Goal: Task Accomplishment & Management: Complete application form

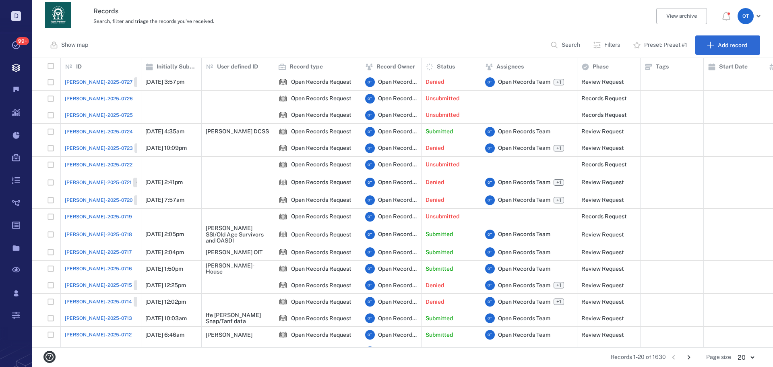
click at [566, 34] on div "Show map Search Filters Preset: Preset #1 Add record" at bounding box center [402, 45] width 741 height 26
click at [566, 37] on button "Search" at bounding box center [565, 44] width 41 height 19
type input "*"
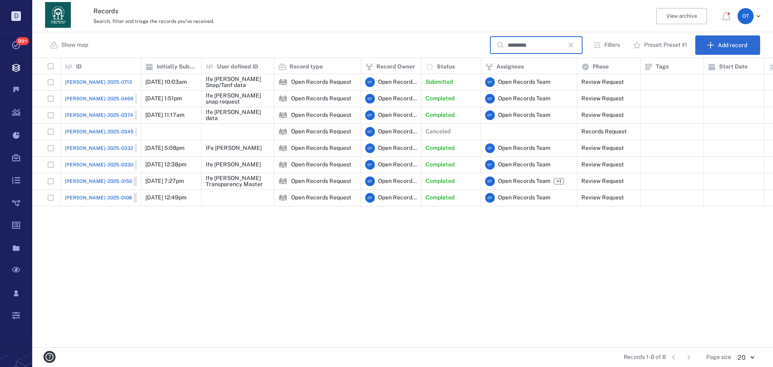
type input "*********"
click at [77, 74] on div "[PERSON_NAME]-2025-0713" at bounding box center [101, 82] width 72 height 16
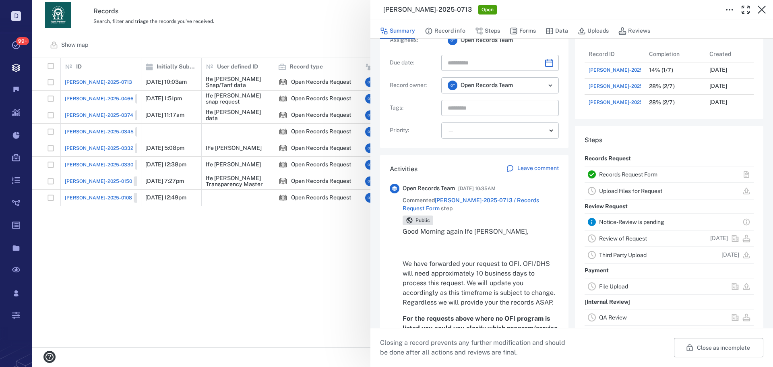
click at [309, 249] on div "[PERSON_NAME]-2025-0713 Open Summary Record info Steps Forms Data Uploads Revie…" at bounding box center [402, 183] width 741 height 367
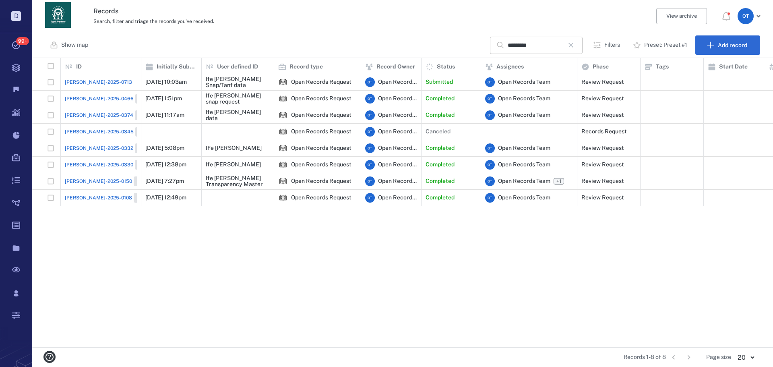
click at [574, 45] on icon "button" at bounding box center [571, 45] width 10 height 10
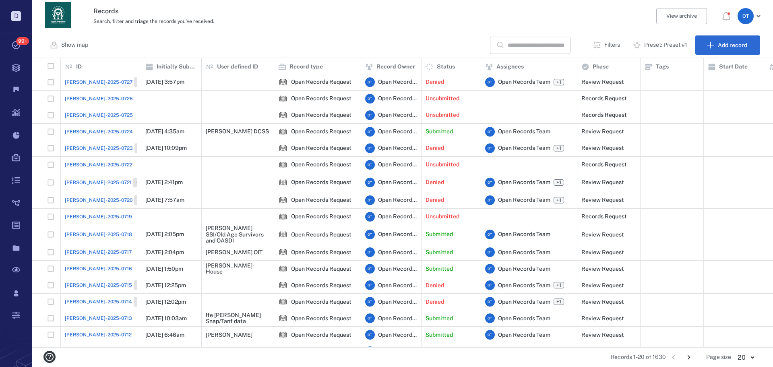
click at [97, 251] on span "[PERSON_NAME]-2025-0717" at bounding box center [98, 251] width 67 height 7
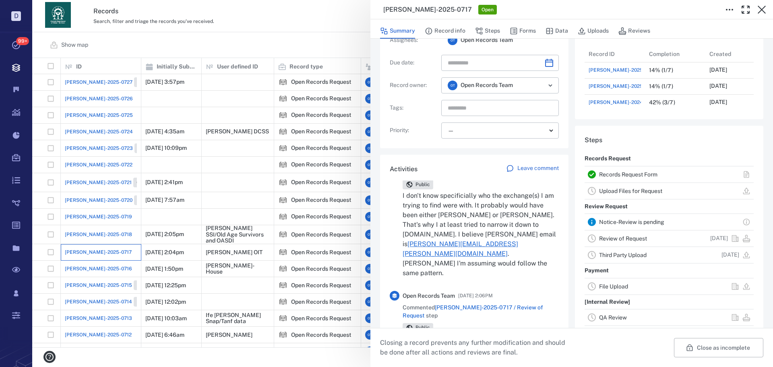
scroll to position [81, 0]
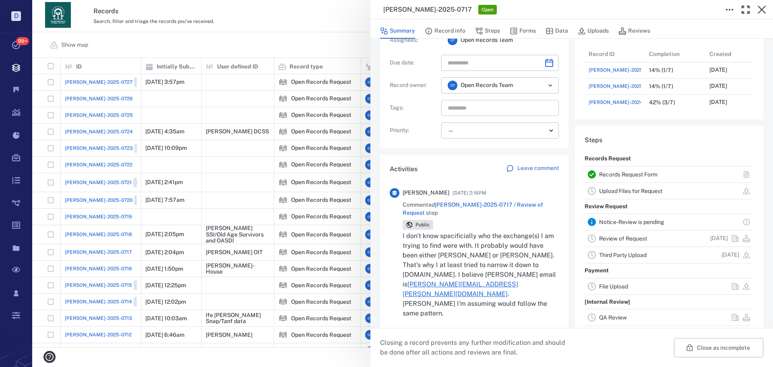
click at [293, 23] on div "[PERSON_NAME]-2025-0717 Open Summary Record info Steps Forms Data Uploads Revie…" at bounding box center [402, 183] width 741 height 367
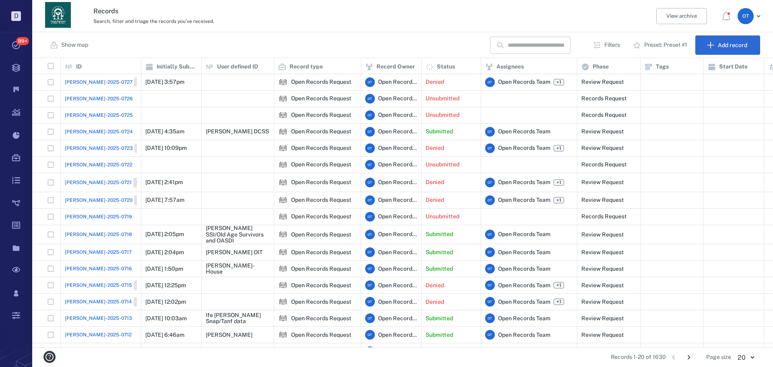
click at [521, 46] on input "text" at bounding box center [536, 45] width 56 height 17
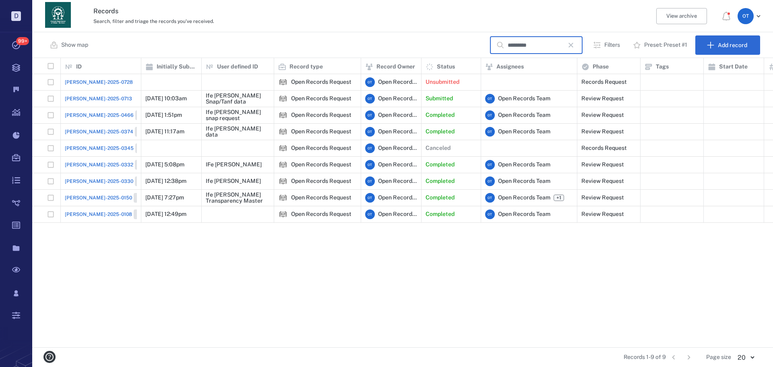
type input "*********"
click at [67, 95] on span "[PERSON_NAME]-2025-0713" at bounding box center [98, 98] width 67 height 7
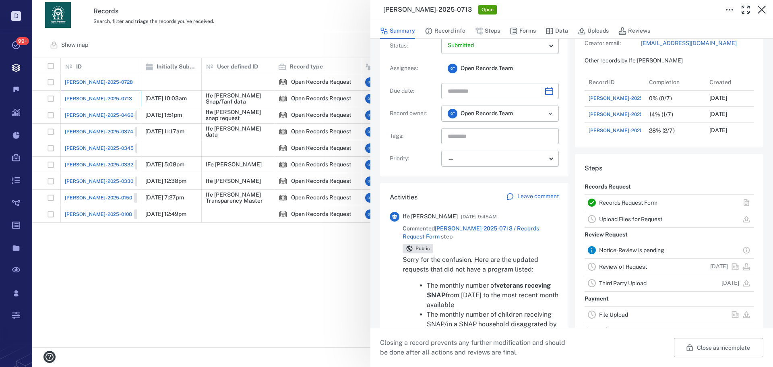
scroll to position [201, 0]
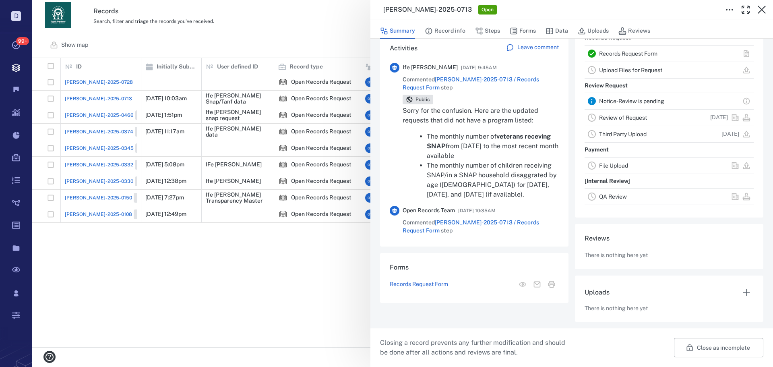
click at [511, 80] on span "[PERSON_NAME]-2025-0713 / Records Request Form" at bounding box center [471, 83] width 136 height 14
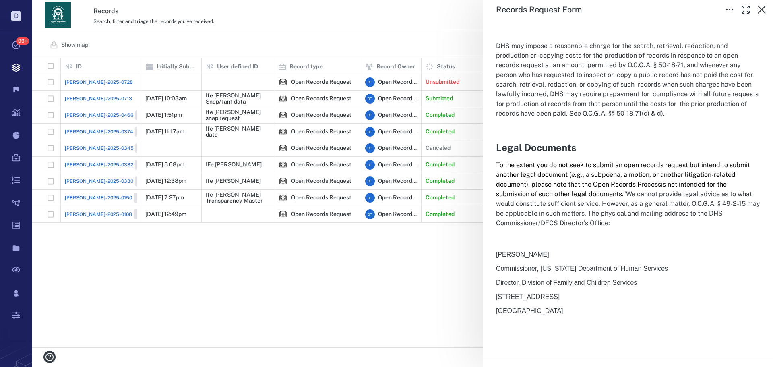
scroll to position [1594, 0]
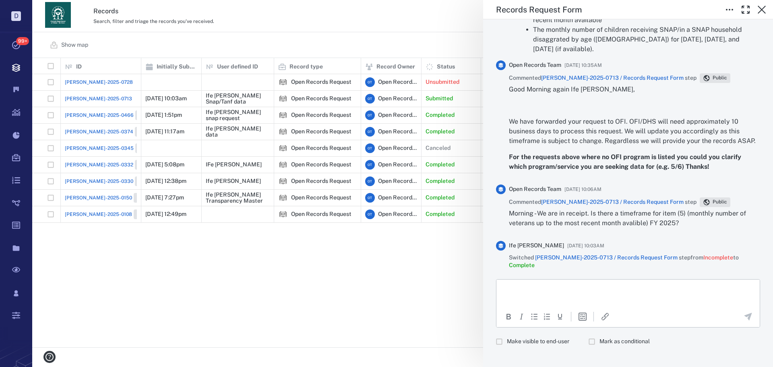
drag, startPoint x: 680, startPoint y: 111, endPoint x: 653, endPoint y: 315, distance: 205.5
click at [538, 324] on div "To open the popup, press Shift+Enter To open the popup, press Shift+Enter Make …" at bounding box center [628, 314] width 264 height 70
click at [521, 337] on span "Make visible to end-user" at bounding box center [538, 341] width 62 height 8
click at [543, 290] on p "Rich Text Area. Press ALT-0 for help." at bounding box center [628, 288] width 250 height 7
click at [744, 312] on icon "Send the comment" at bounding box center [748, 316] width 8 height 8
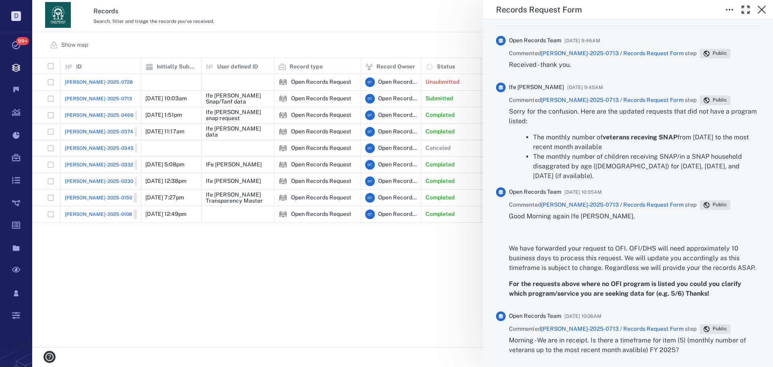
scroll to position [1514, 0]
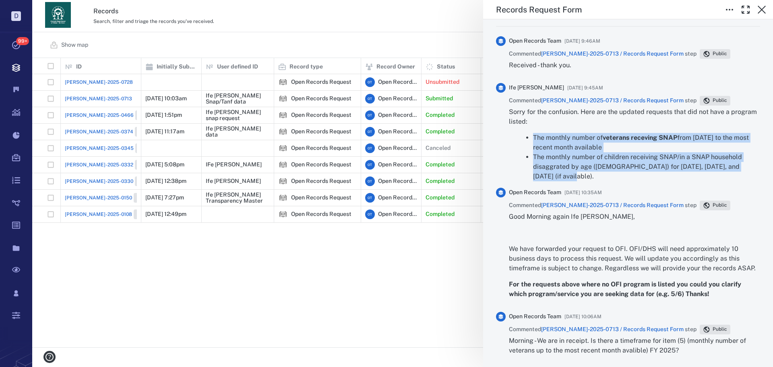
drag, startPoint x: 564, startPoint y: 177, endPoint x: 521, endPoint y: 133, distance: 61.5
click at [521, 133] on ul "The monthly number of veterans receving SNAP from [DATE] to the most recent mon…" at bounding box center [638, 157] width 243 height 48
copy ul "The monthly number of veterans receving SNAP from [DATE] to the most recent mon…"
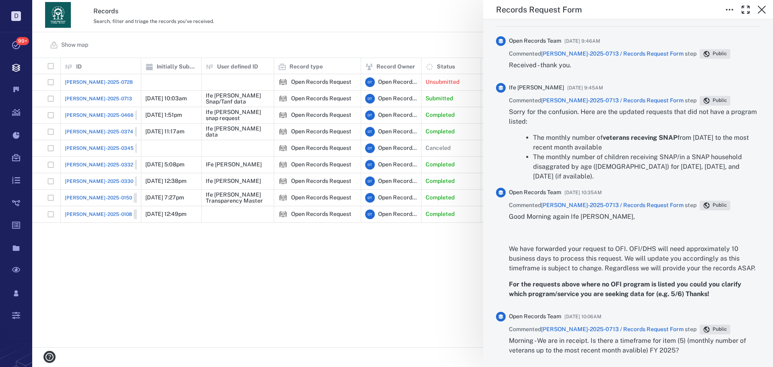
drag, startPoint x: 389, startPoint y: 266, endPoint x: 444, endPoint y: 182, distance: 101.3
click at [390, 265] on div "Records Request Form Status Complete Type Form Record [PERSON_NAME]-2025-0713 R…" at bounding box center [402, 183] width 741 height 367
click at [415, 276] on div "Records Request Form Status Complete Type Form Record [PERSON_NAME]-2025-0713 R…" at bounding box center [402, 183] width 741 height 367
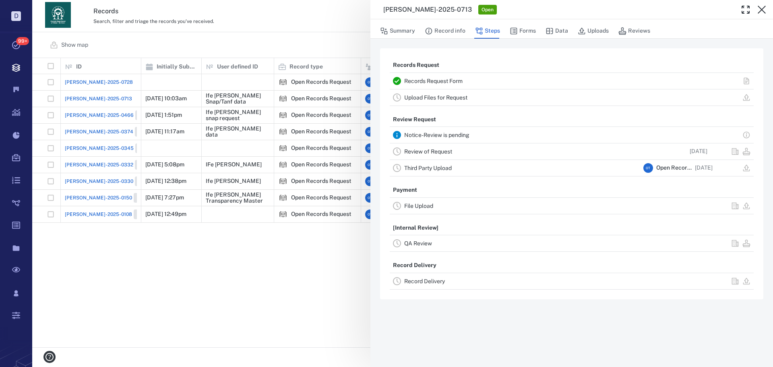
drag, startPoint x: 327, startPoint y: 60, endPoint x: 557, endPoint y: 45, distance: 230.3
click at [327, 58] on div "[PERSON_NAME]-2025-0713 Open Summary Record info Steps Forms Data Uploads Revie…" at bounding box center [402, 183] width 741 height 367
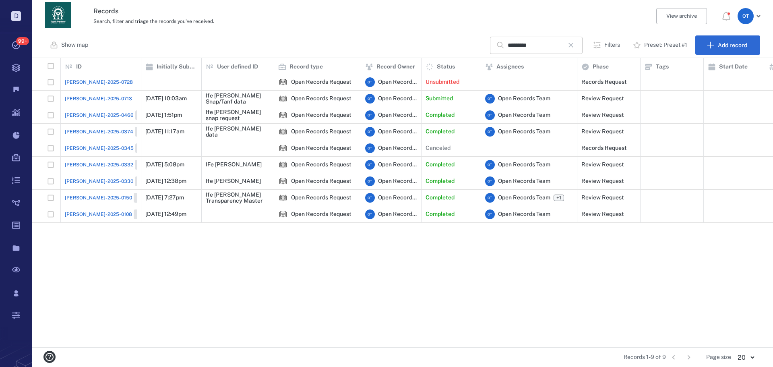
click at [574, 38] on button "button" at bounding box center [571, 45] width 14 height 14
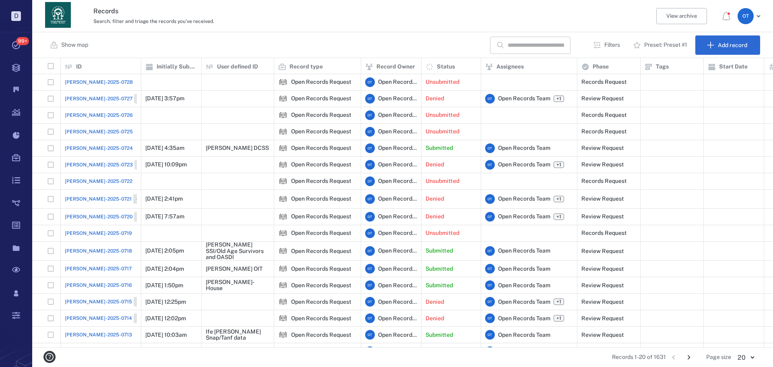
click at [558, 37] on div "​ Filters Preset: Preset #1 Add record" at bounding box center [625, 44] width 270 height 19
click at [545, 37] on input "text" at bounding box center [536, 45] width 56 height 17
type input "*****"
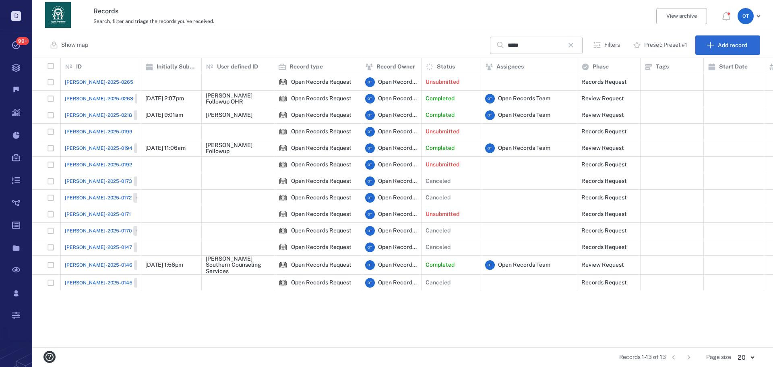
click at [83, 101] on span "[PERSON_NAME]-2025-0263" at bounding box center [99, 98] width 68 height 7
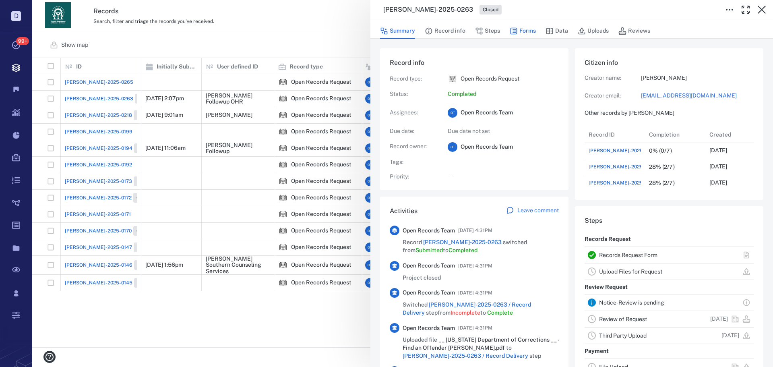
click at [518, 28] on button "Forms" at bounding box center [523, 30] width 26 height 15
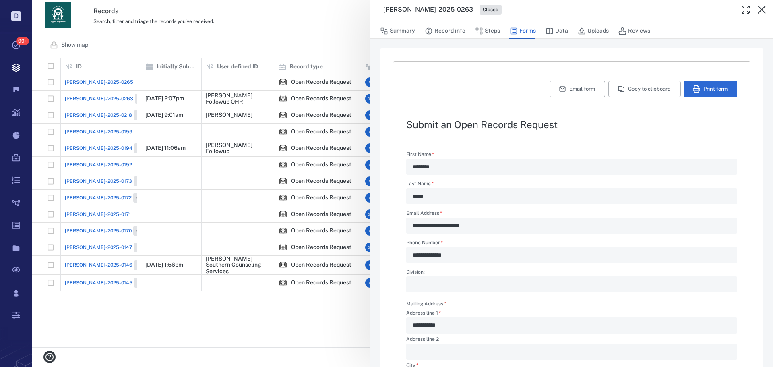
type textarea "*"
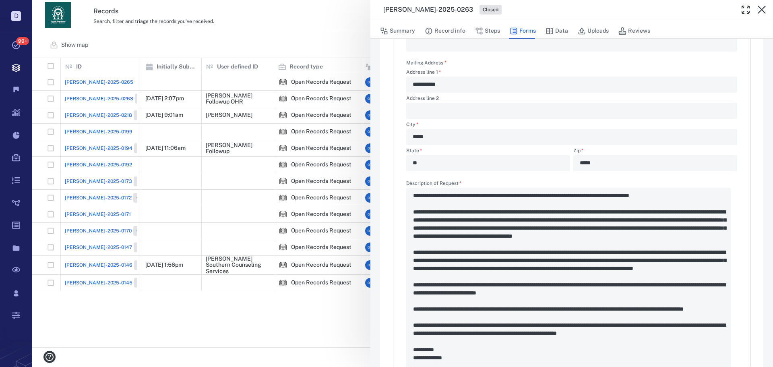
scroll to position [322, 0]
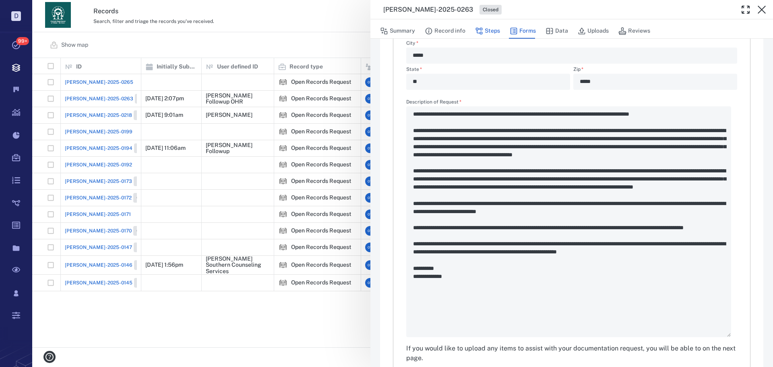
click at [498, 28] on button "Steps" at bounding box center [487, 30] width 25 height 15
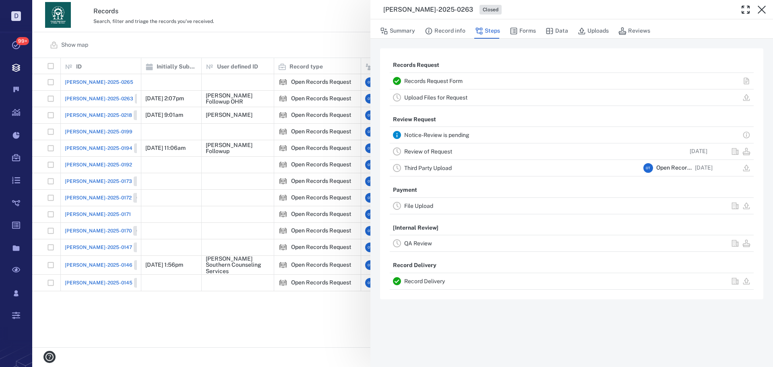
click at [425, 278] on link "Record Delivery" at bounding box center [424, 281] width 41 height 6
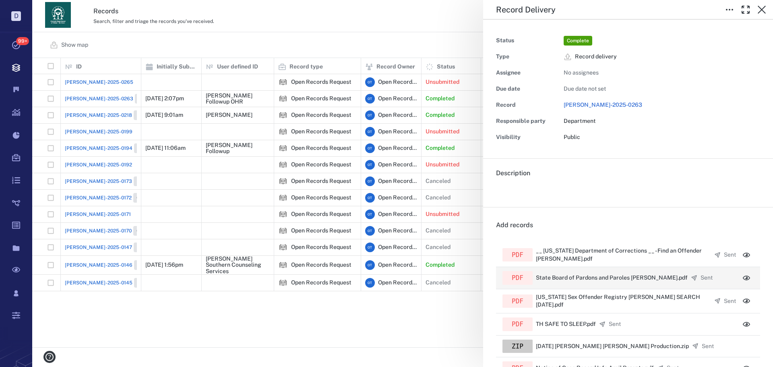
scroll to position [81, 0]
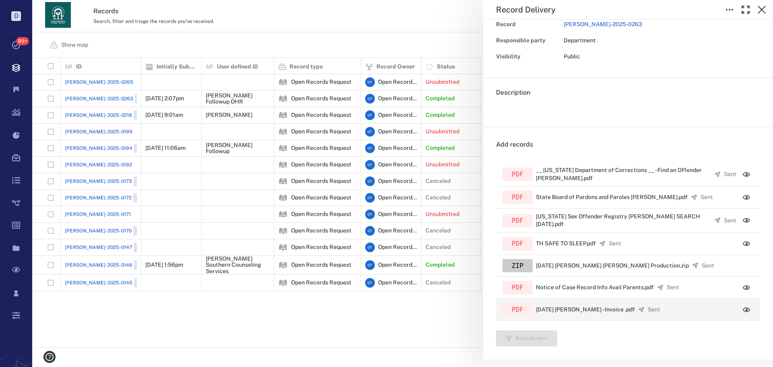
click at [630, 316] on div "pdf [DATE] [PERSON_NAME] - Invoice .pdf" at bounding box center [568, 310] width 132 height 14
click at [683, 315] on div "pdf [DATE] [PERSON_NAME] - Invoice .pdf Sent" at bounding box center [618, 310] width 233 height 14
click at [742, 312] on icon "button" at bounding box center [746, 310] width 8 height 8
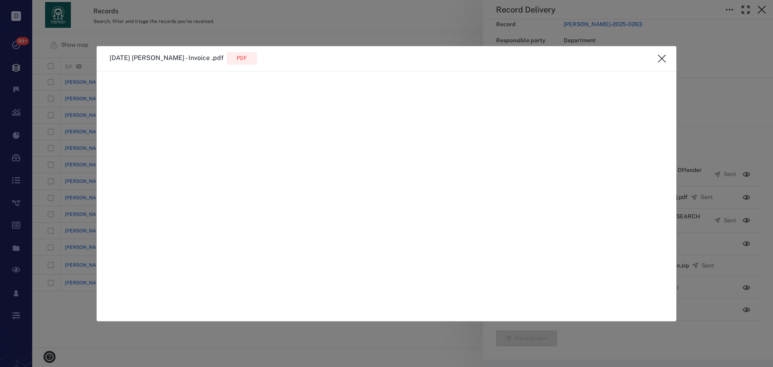
click at [655, 58] on button "close" at bounding box center [662, 58] width 16 height 16
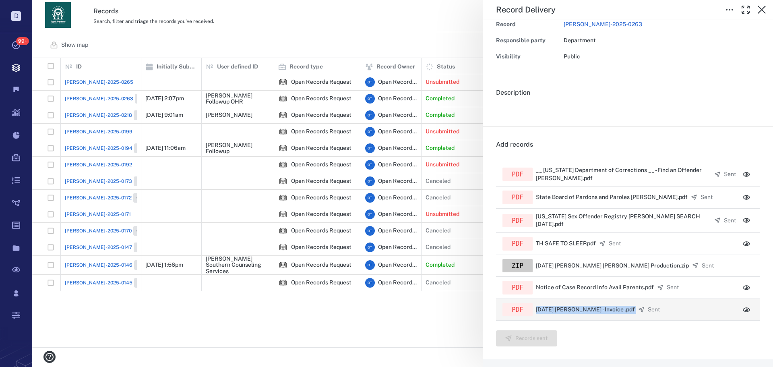
drag, startPoint x: 619, startPoint y: 313, endPoint x: 537, endPoint y: 319, distance: 81.9
click at [536, 319] on div "pdf [DATE] [PERSON_NAME] - Invoice .pdf Sent" at bounding box center [628, 310] width 264 height 22
copy div "[DATE] [PERSON_NAME] - Invoice .pdf"
click at [410, 40] on div "Record Delivery Status Complete Type Record delivery Assignee No assignees Due …" at bounding box center [402, 183] width 741 height 367
click at [367, 46] on div "Record Delivery Status Complete Type Record delivery Assignee No assignees Due …" at bounding box center [402, 183] width 741 height 367
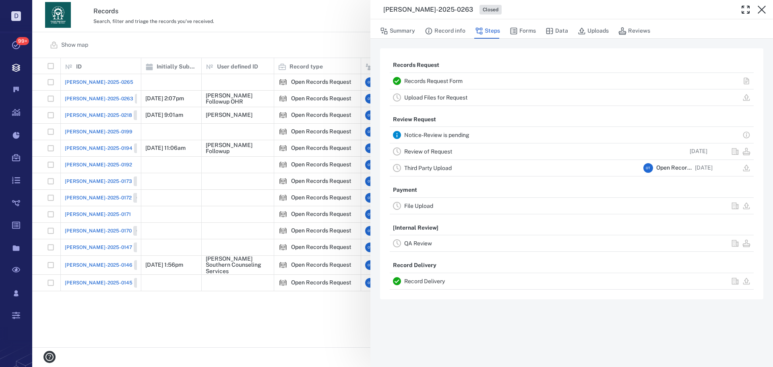
click at [335, 43] on div "[PERSON_NAME]-2025-0263 Closed Summary Record info Steps Forms Data Uploads Rev…" at bounding box center [402, 183] width 741 height 367
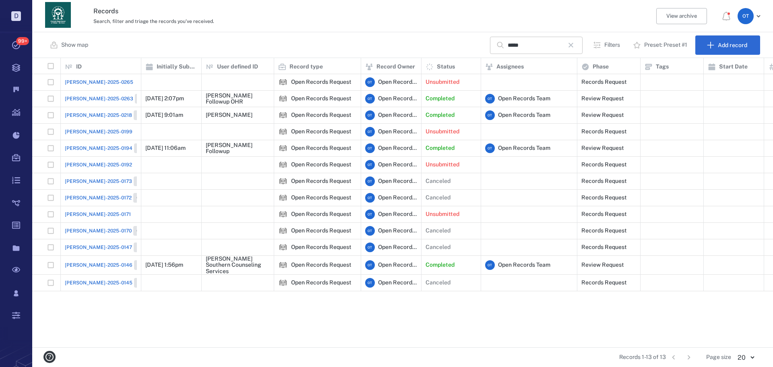
click at [573, 42] on icon "button" at bounding box center [571, 45] width 10 height 10
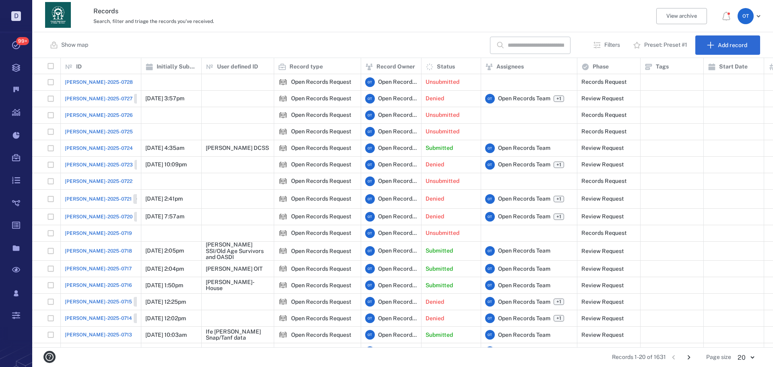
click at [501, 55] on div "Show map ​ Filters Preset: Preset #1 Add record" at bounding box center [402, 45] width 741 height 26
click at [506, 48] on div "​" at bounding box center [530, 45] width 81 height 17
click at [107, 81] on div "[PERSON_NAME]-2025-0728" at bounding box center [101, 82] width 72 height 16
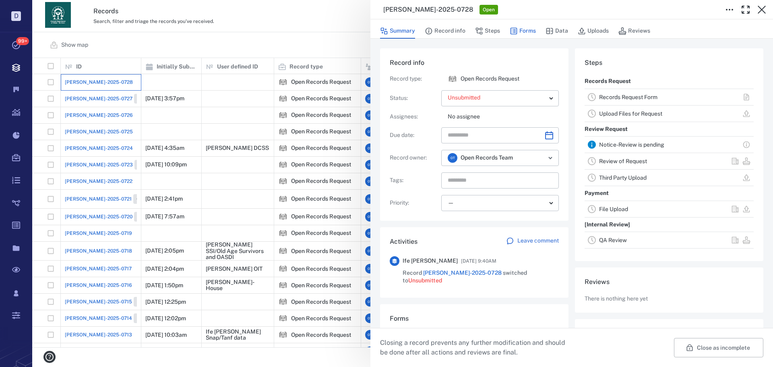
scroll to position [177, 154]
click at [523, 35] on button "Forms" at bounding box center [523, 30] width 26 height 15
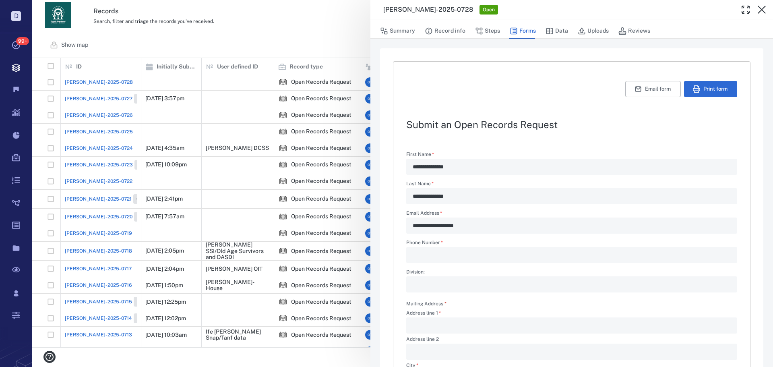
scroll to position [194, 0]
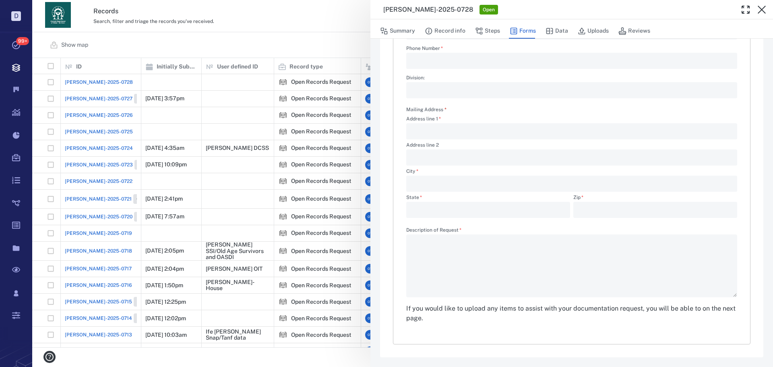
drag, startPoint x: 334, startPoint y: 57, endPoint x: 502, endPoint y: 48, distance: 168.1
click at [328, 52] on div "**********" at bounding box center [402, 183] width 741 height 367
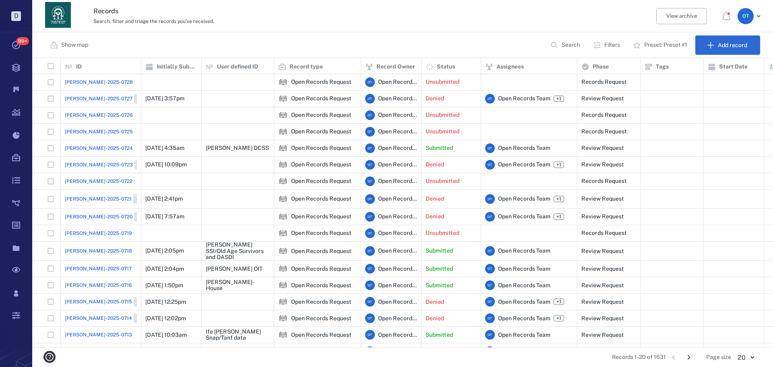
click at [580, 45] on button "Search" at bounding box center [565, 44] width 41 height 19
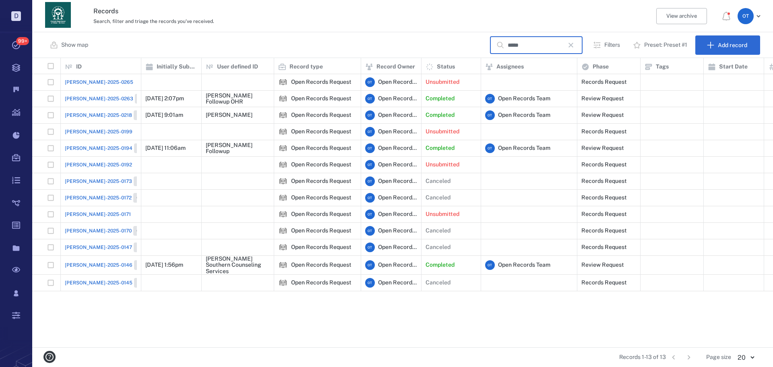
type input "*****"
click at [76, 94] on div "[PERSON_NAME]-2025-0263 Closed" at bounding box center [111, 99] width 92 height 10
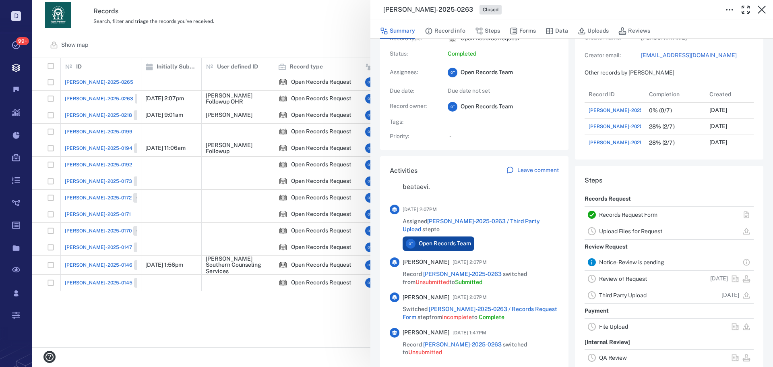
scroll to position [2255, 0]
click at [524, 29] on button "Forms" at bounding box center [523, 30] width 26 height 15
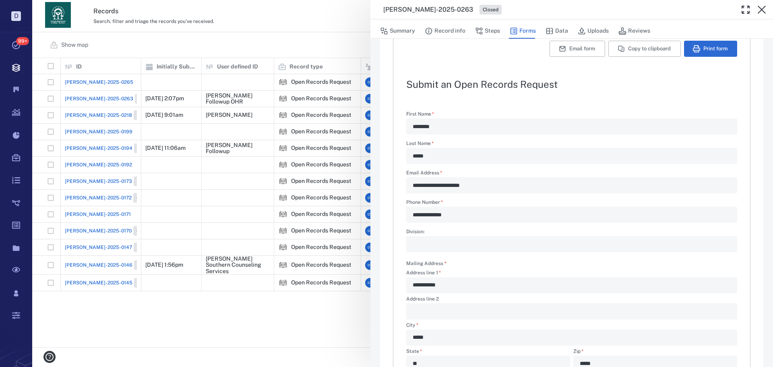
type textarea "*"
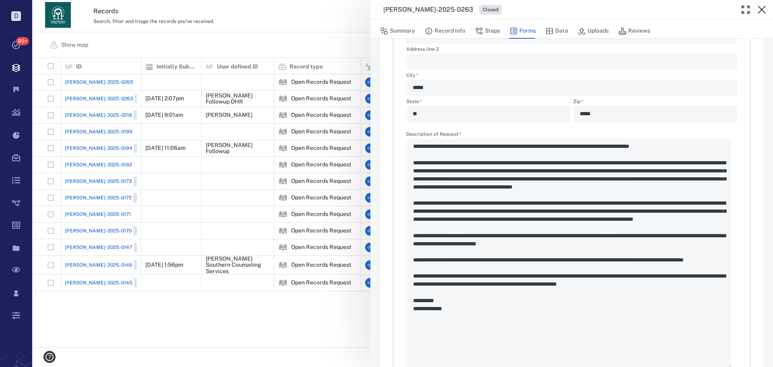
scroll to position [362, 0]
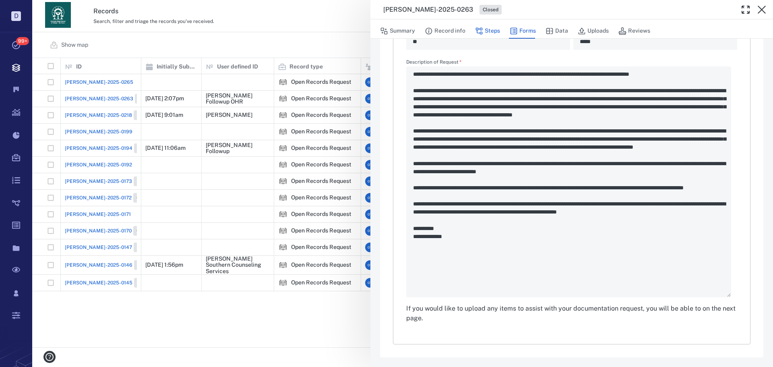
click at [497, 34] on button "Steps" at bounding box center [487, 30] width 25 height 15
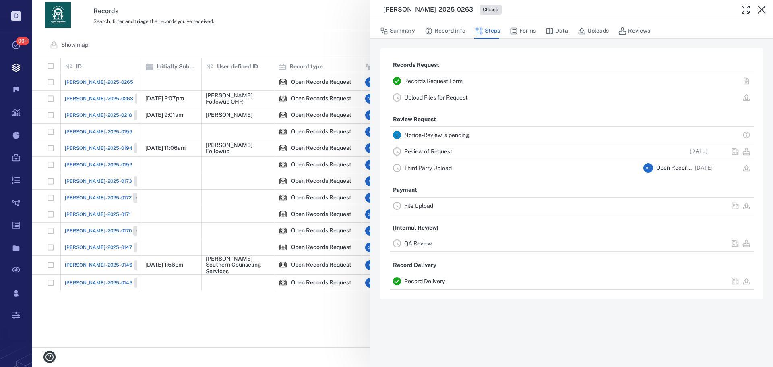
click at [436, 279] on link "Record Delivery" at bounding box center [424, 281] width 41 height 6
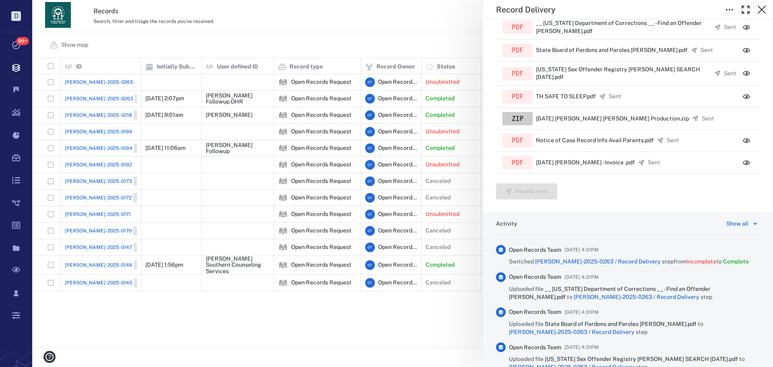
scroll to position [242, 0]
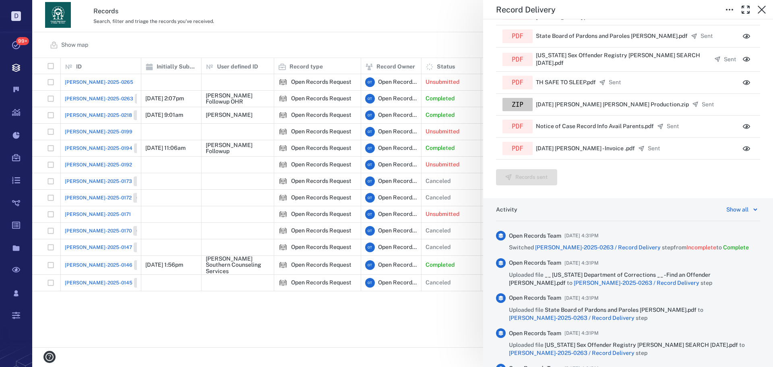
click at [412, 43] on div "Record Delivery Status Complete Type Record delivery Assignee No assignees Due …" at bounding box center [402, 183] width 741 height 367
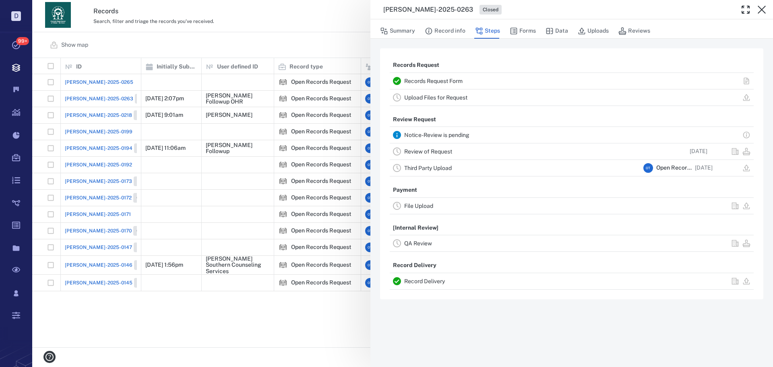
click at [337, 30] on div "[PERSON_NAME]-2025-0263 Closed Summary Record info Steps Forms Data Uploads Rev…" at bounding box center [402, 183] width 741 height 367
click at [576, 41] on icon "button" at bounding box center [571, 45] width 10 height 10
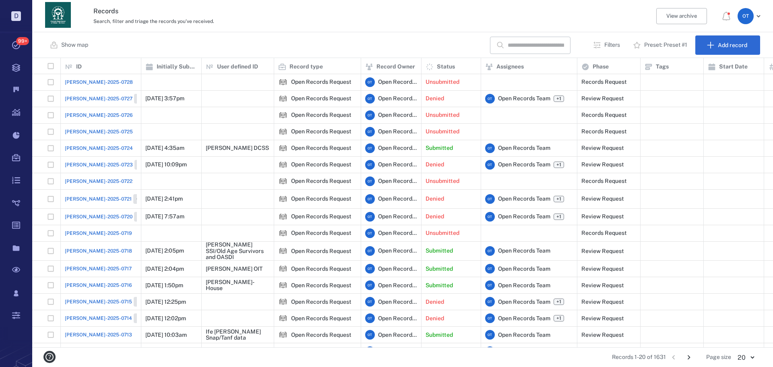
click at [529, 36] on div "Show map ​ Filters Preset: Preset #1 Add record" at bounding box center [402, 45] width 741 height 26
click at [531, 43] on input "text" at bounding box center [536, 45] width 56 height 17
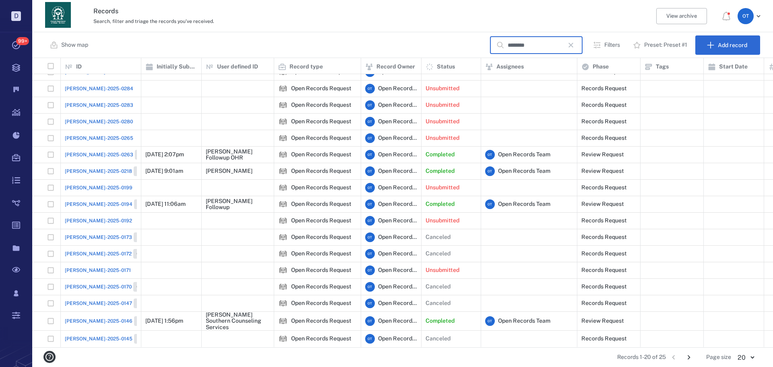
scroll to position [66, 0]
type input "********"
click at [95, 86] on span "[PERSON_NAME]-2025-0284" at bounding box center [99, 88] width 68 height 7
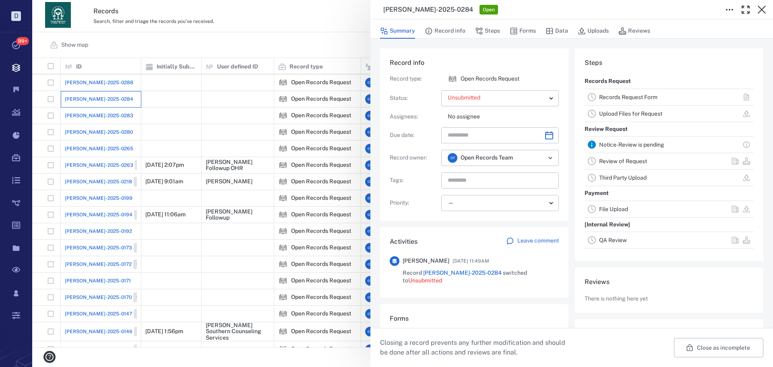
scroll to position [97, 154]
click at [538, 27] on div "Summary Record info Steps Forms Data Uploads Reviews" at bounding box center [571, 31] width 383 height 16
click at [525, 33] on button "Forms" at bounding box center [523, 30] width 26 height 15
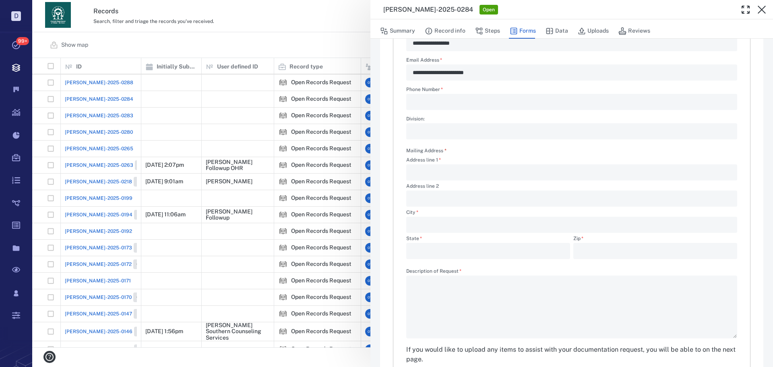
scroll to position [114, 0]
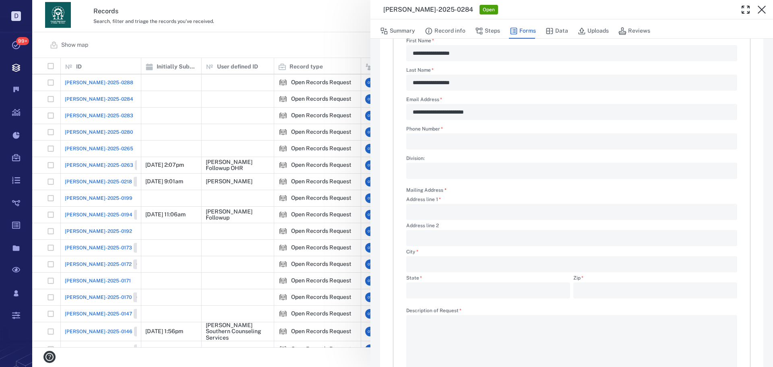
click at [308, 40] on div "**********" at bounding box center [402, 183] width 741 height 367
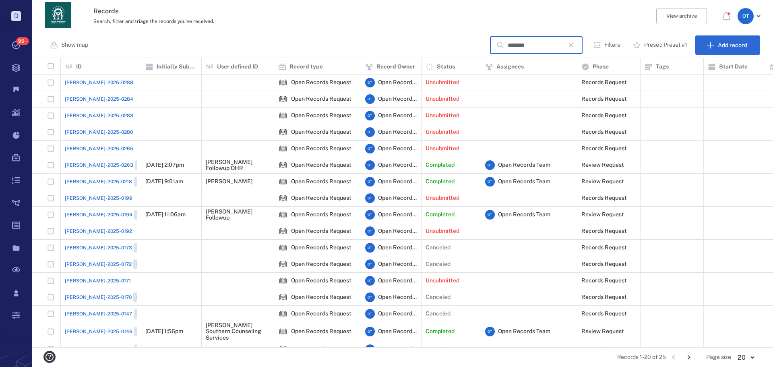
click at [540, 45] on input "********" at bounding box center [536, 45] width 56 height 17
click at [539, 47] on input "********" at bounding box center [536, 45] width 56 height 17
click at [576, 48] on icon "button" at bounding box center [571, 45] width 10 height 10
click at [561, 47] on input "********" at bounding box center [536, 45] width 56 height 17
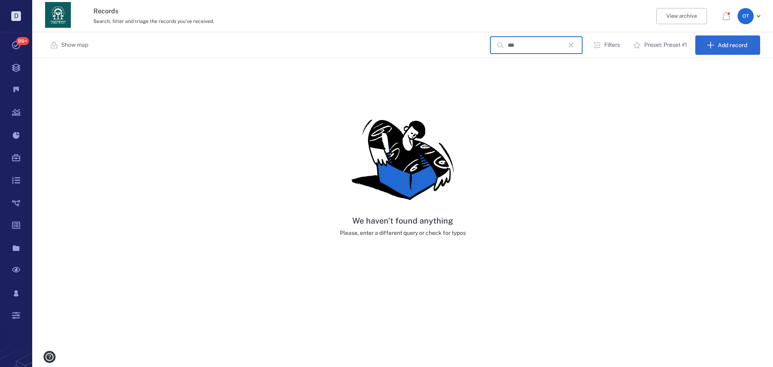
type input "***"
drag, startPoint x: 574, startPoint y: 47, endPoint x: 543, endPoint y: 41, distance: 31.5
click at [574, 47] on icon "button" at bounding box center [571, 45] width 10 height 10
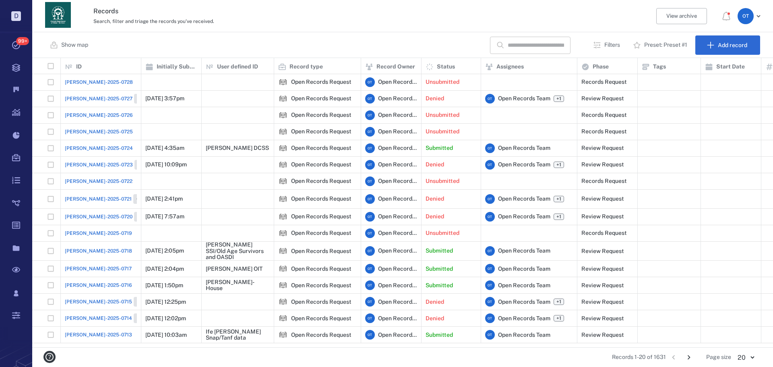
scroll to position [283, 735]
click at [540, 45] on input "text" at bounding box center [536, 45] width 56 height 17
click at [568, 46] on p "Search" at bounding box center [571, 45] width 19 height 8
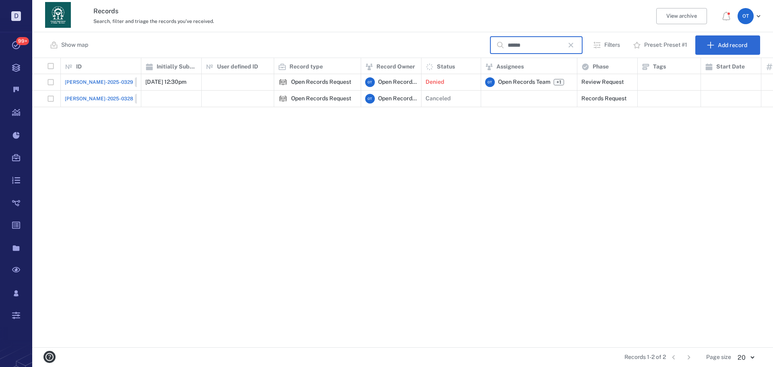
type input "******"
click at [95, 81] on span "[PERSON_NAME]-2025-0329" at bounding box center [99, 81] width 68 height 7
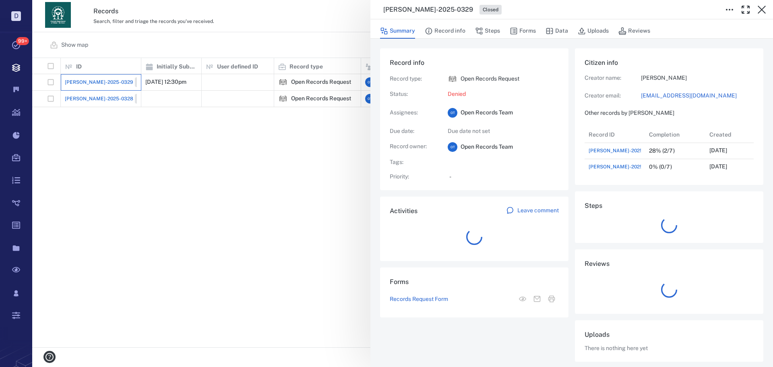
scroll to position [48, 160]
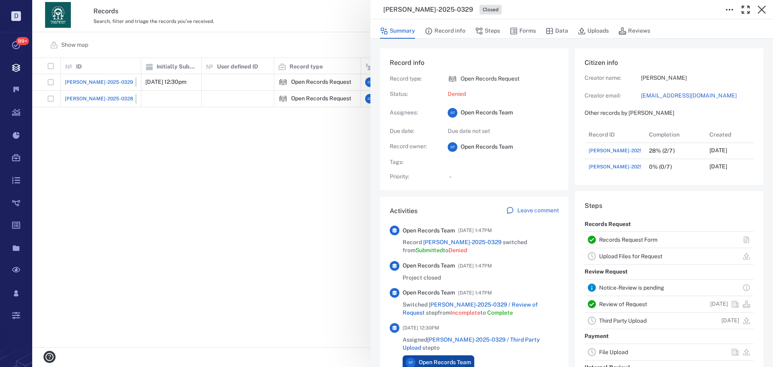
click at [306, 152] on div "[PERSON_NAME]-2025-0329 Closed Summary Record info Steps Forms Data Uploads Rev…" at bounding box center [402, 183] width 741 height 367
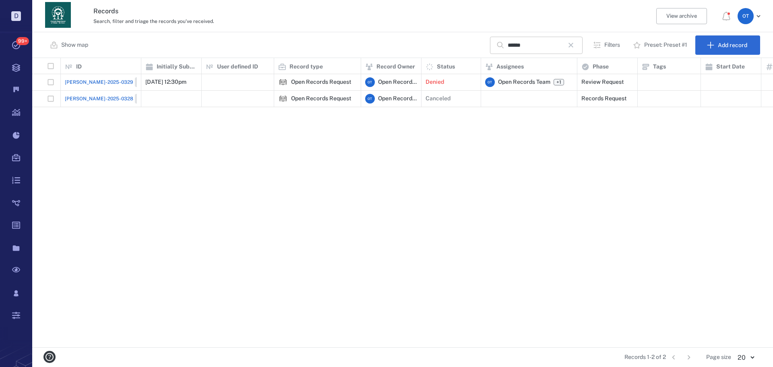
click at [574, 42] on icon "button" at bounding box center [571, 45] width 10 height 10
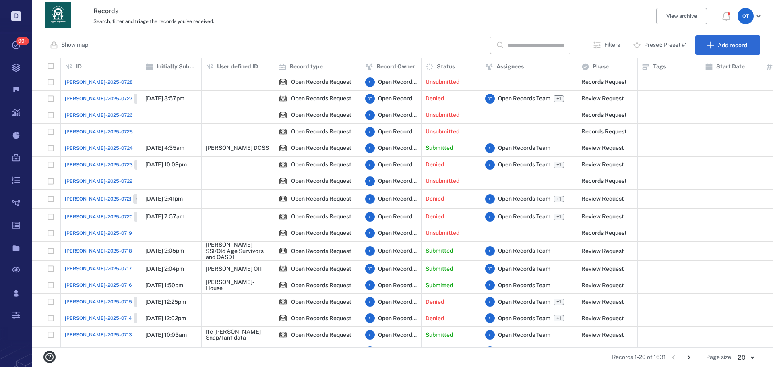
scroll to position [283, 735]
drag, startPoint x: 538, startPoint y: 50, endPoint x: 536, endPoint y: 45, distance: 6.0
click at [537, 49] on input "text" at bounding box center [536, 45] width 56 height 17
click at [559, 44] on button "Search" at bounding box center [565, 44] width 41 height 19
type input "*"
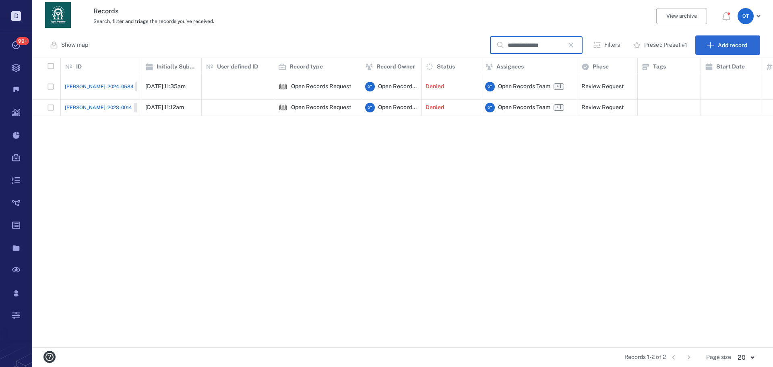
type input "**********"
click at [95, 83] on span "[PERSON_NAME]-2024-0584" at bounding box center [99, 86] width 69 height 7
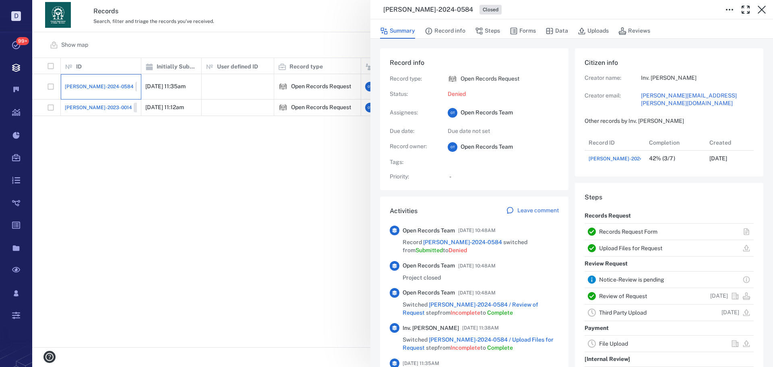
scroll to position [32, 160]
drag, startPoint x: 225, startPoint y: 129, endPoint x: 155, endPoint y: 119, distance: 69.9
click at [211, 135] on div "[PERSON_NAME]-2024-0584 Closed Summary Record info Steps Forms Data Uploads Rev…" at bounding box center [402, 183] width 741 height 367
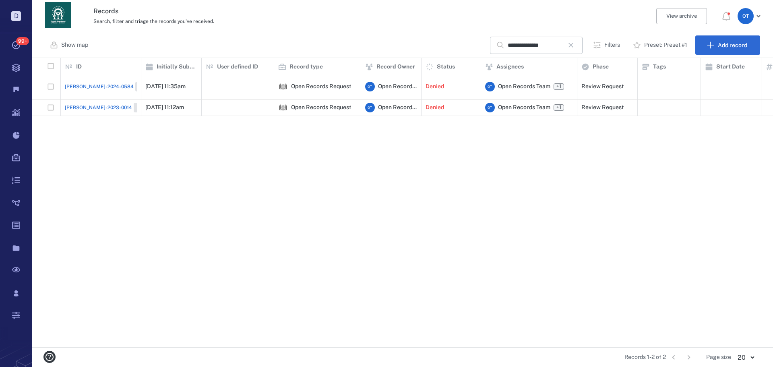
click at [92, 104] on span "[PERSON_NAME]-2023-0014" at bounding box center [98, 107] width 67 height 7
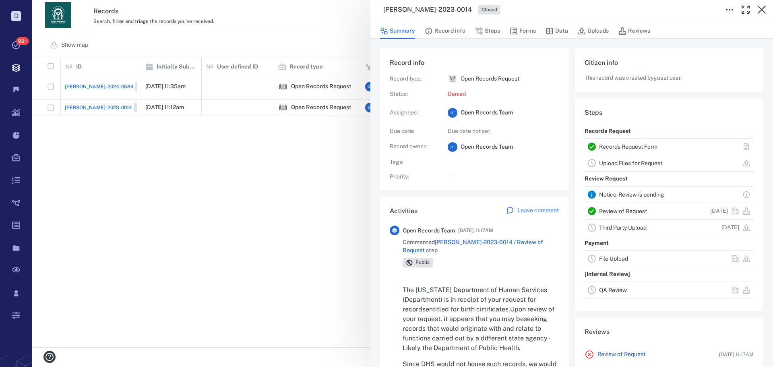
click at [185, 154] on div "[PERSON_NAME]-2023-0014 Closed Summary Record info Steps Forms Data Uploads Rev…" at bounding box center [402, 183] width 741 height 367
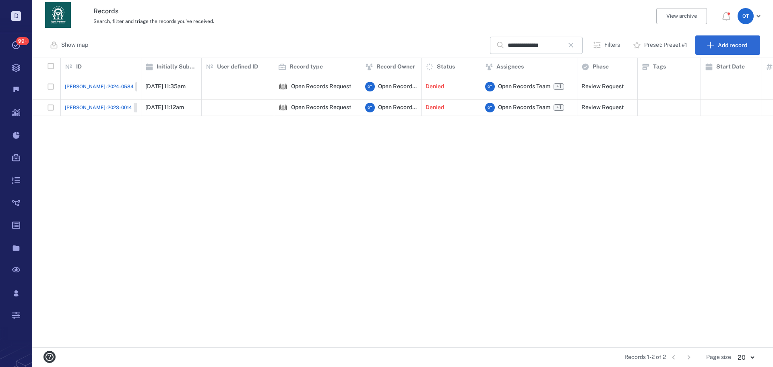
click at [88, 104] on span "[PERSON_NAME]-2023-0014" at bounding box center [98, 107] width 67 height 7
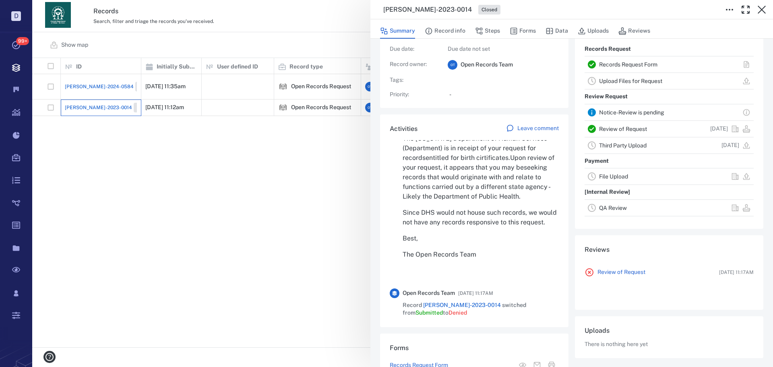
scroll to position [70, 0]
click at [529, 28] on button "Forms" at bounding box center [523, 30] width 26 height 15
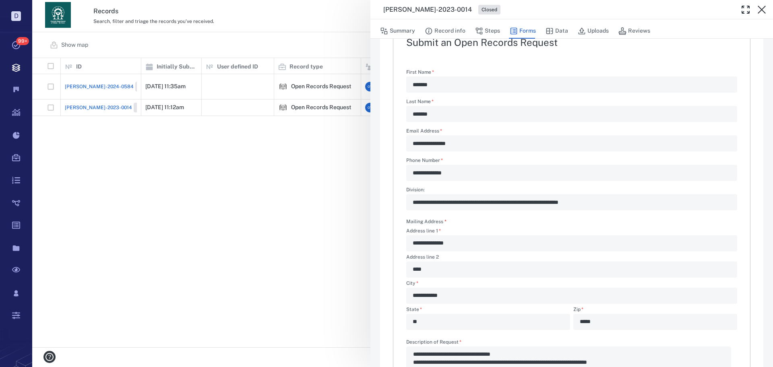
type textarea "*"
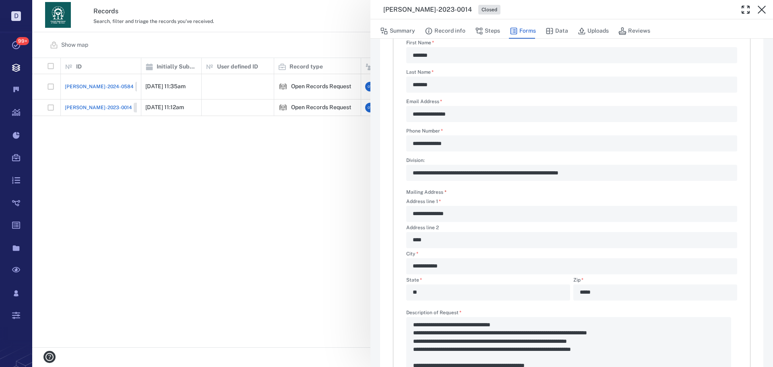
scroll to position [216, 0]
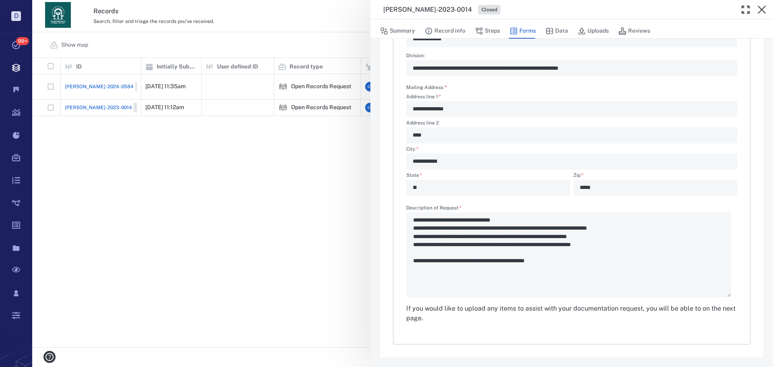
click at [277, 182] on div "**********" at bounding box center [402, 183] width 741 height 367
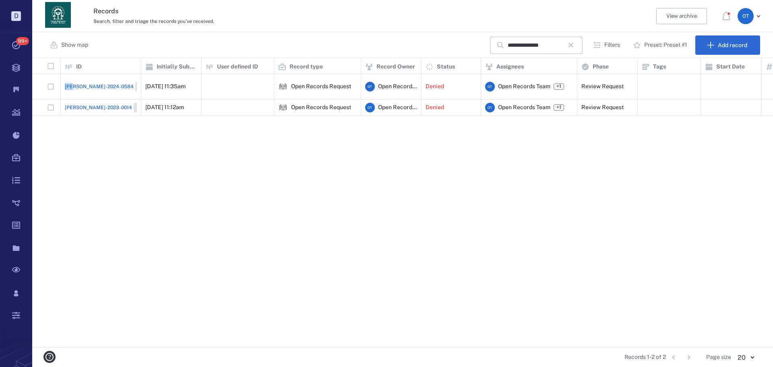
click at [277, 182] on div "[PERSON_NAME]-2024-0584 Closed [DATE] 11:35am Open Records Request O T Open Rec…" at bounding box center [605, 210] width 1146 height 273
click at [563, 49] on input "**********" at bounding box center [536, 45] width 56 height 17
click at [569, 47] on icon "button" at bounding box center [571, 45] width 10 height 10
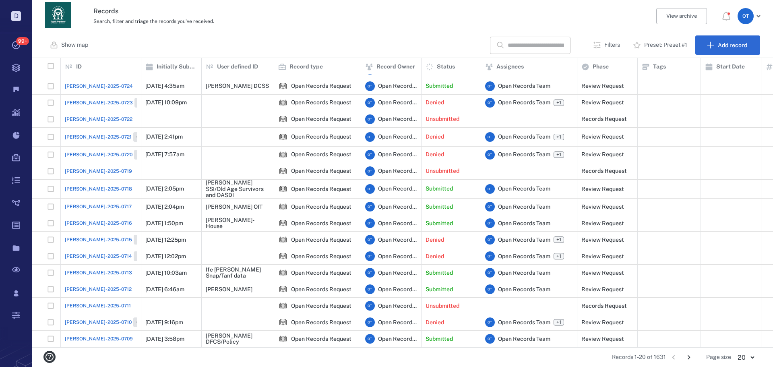
scroll to position [66, 0]
click at [78, 335] on span "[PERSON_NAME]-2025-0709" at bounding box center [99, 338] width 68 height 7
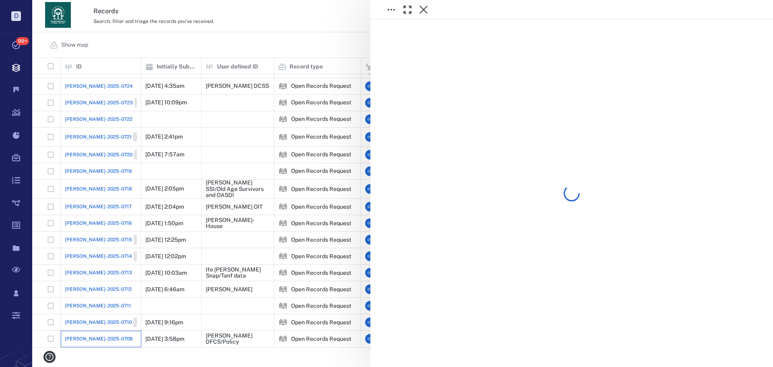
scroll to position [49, 0]
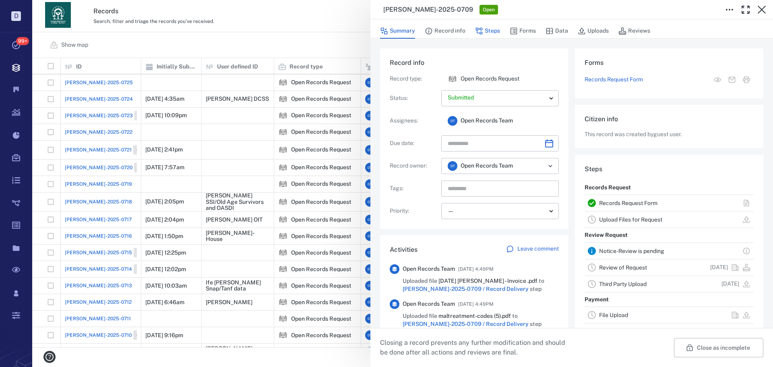
click at [492, 31] on button "Steps" at bounding box center [487, 30] width 25 height 15
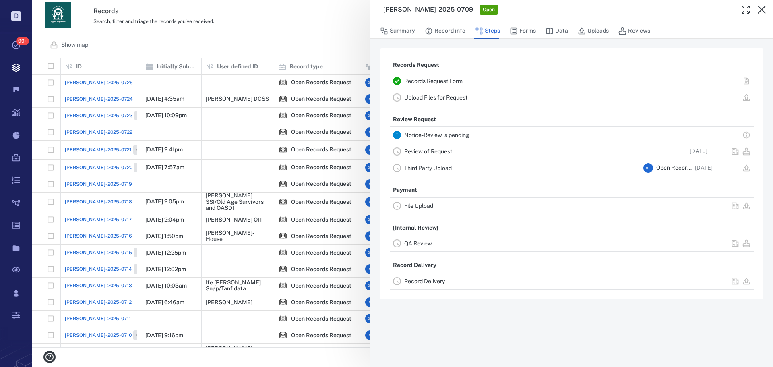
click at [434, 284] on link "Record Delivery" at bounding box center [424, 281] width 41 height 6
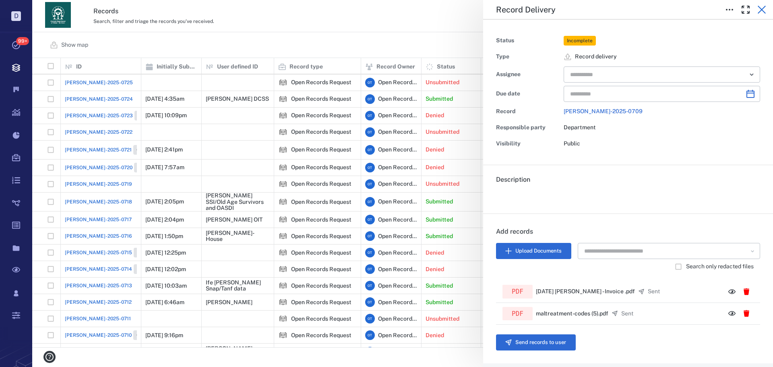
click at [764, 13] on icon "button" at bounding box center [762, 10] width 10 height 10
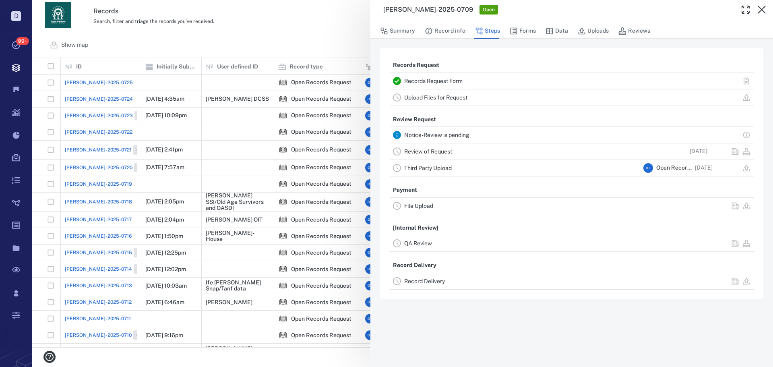
click at [423, 283] on link "Record Delivery" at bounding box center [424, 281] width 41 height 6
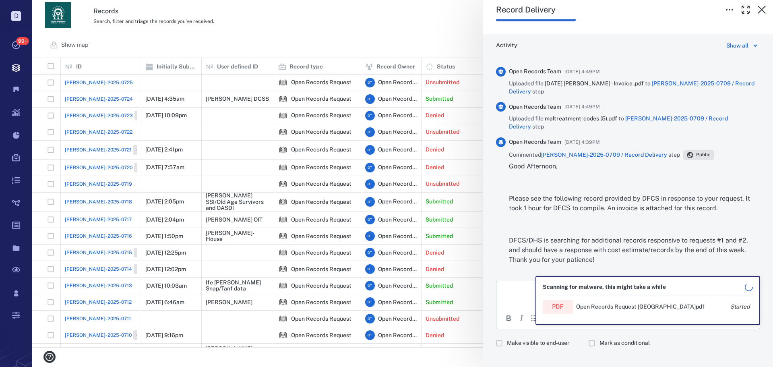
scroll to position [331, 0]
drag, startPoint x: 528, startPoint y: 332, endPoint x: 531, endPoint y: 325, distance: 7.6
click at [529, 337] on span "Make visible to end-user" at bounding box center [538, 341] width 62 height 8
click at [526, 296] on html at bounding box center [627, 289] width 263 height 20
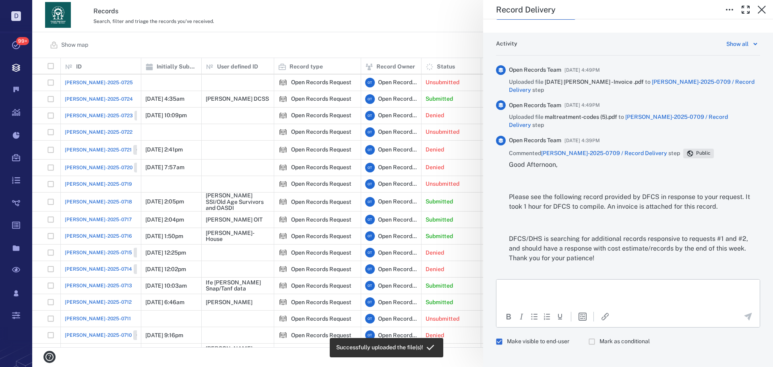
scroll to position [353, 0]
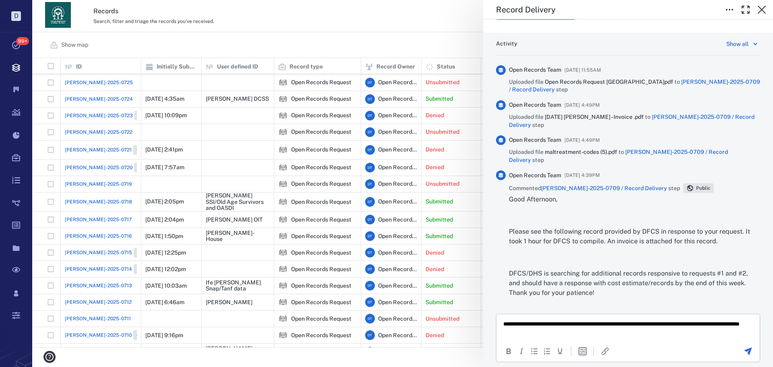
click at [743, 346] on icon "Send the comment" at bounding box center [748, 351] width 10 height 10
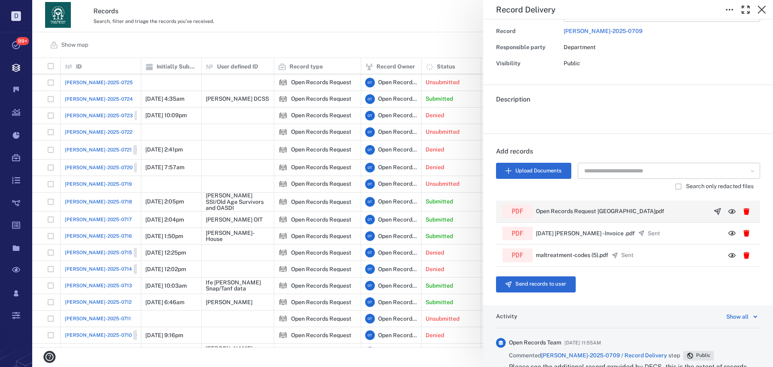
scroll to position [71, 0]
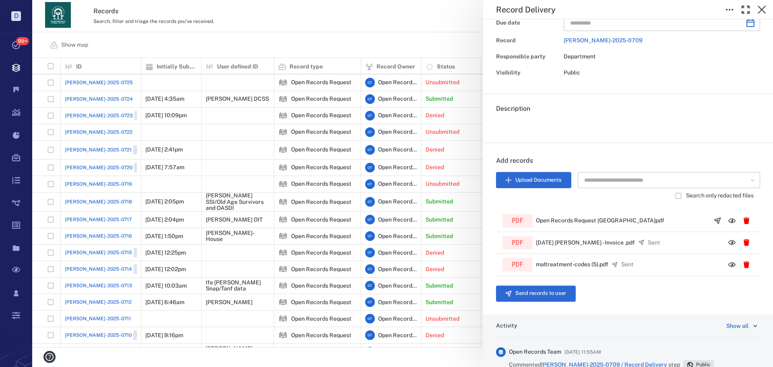
click at [547, 297] on button "Send records to user" at bounding box center [536, 293] width 80 height 16
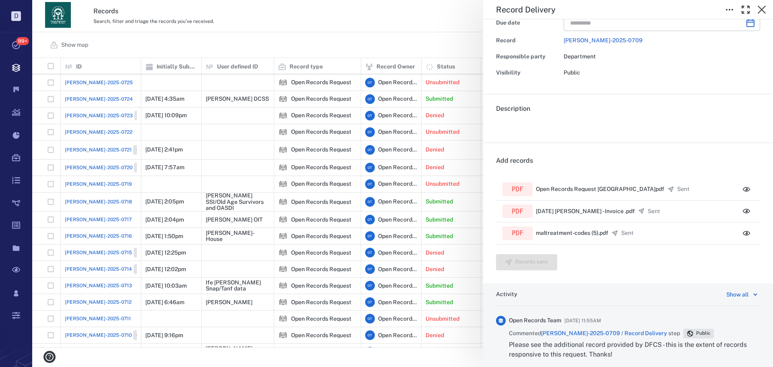
click at [343, 25] on div "Record Delivery Status Complete Type Record delivery Assignee ​ Due date ​ Reco…" at bounding box center [402, 183] width 741 height 367
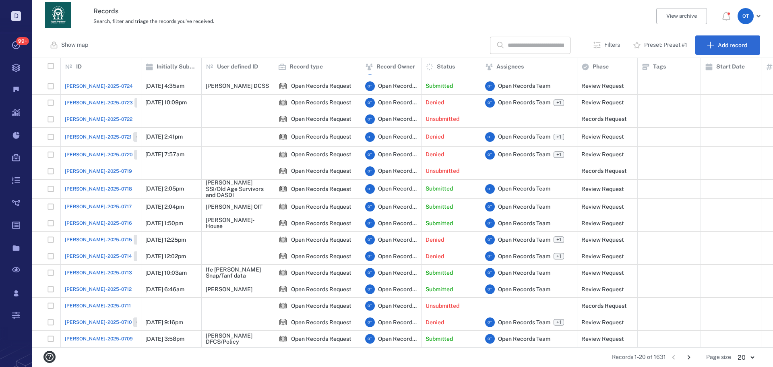
scroll to position [66, 0]
click at [90, 203] on span "[PERSON_NAME]-2025-0717" at bounding box center [98, 206] width 67 height 7
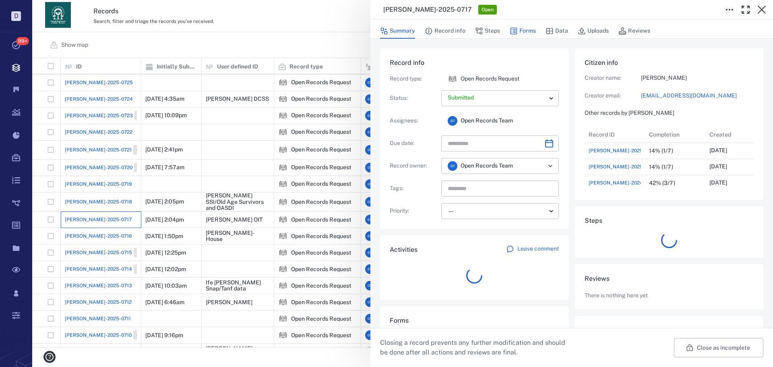
scroll to position [113, 154]
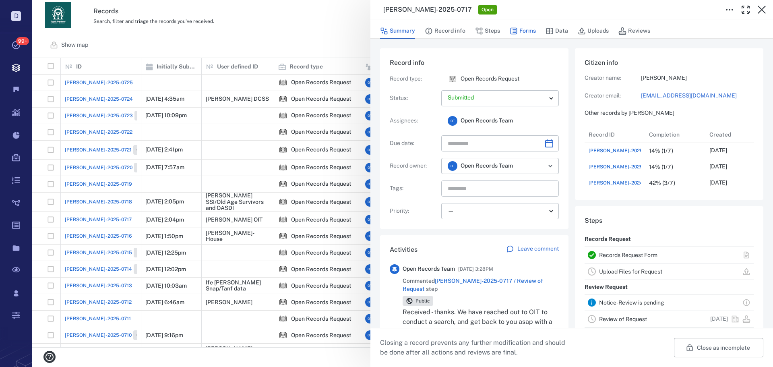
click at [530, 26] on button "Forms" at bounding box center [523, 30] width 26 height 15
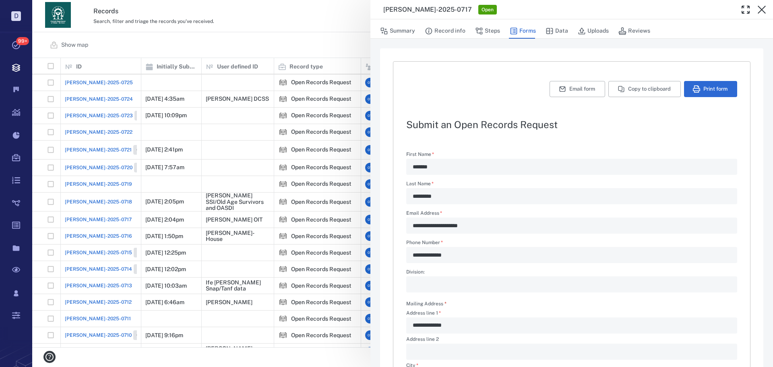
scroll to position [208, 0]
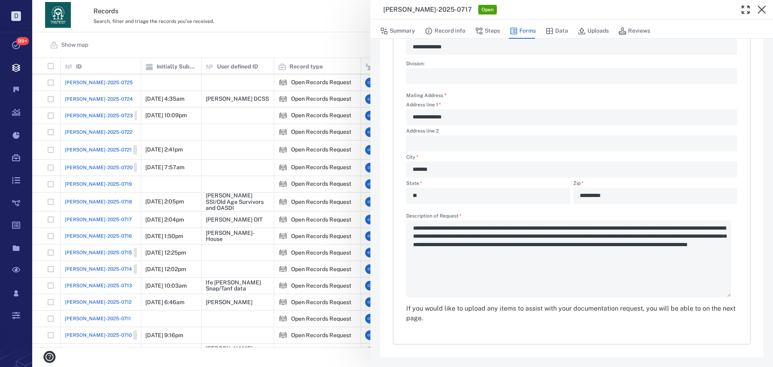
click at [289, 44] on div "**********" at bounding box center [402, 183] width 741 height 367
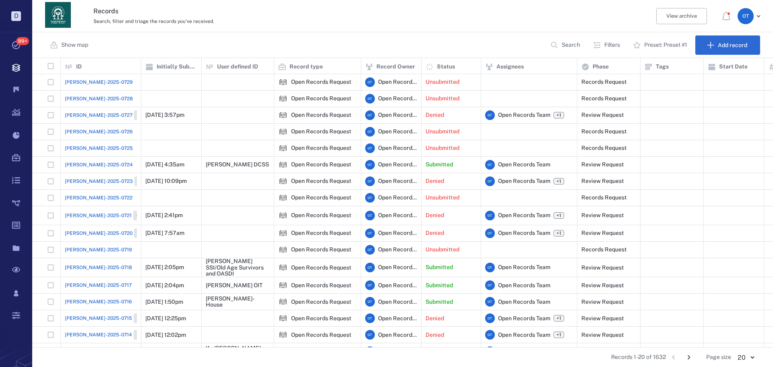
click at [99, 85] on span "ORR-2025-0729" at bounding box center [99, 81] width 68 height 7
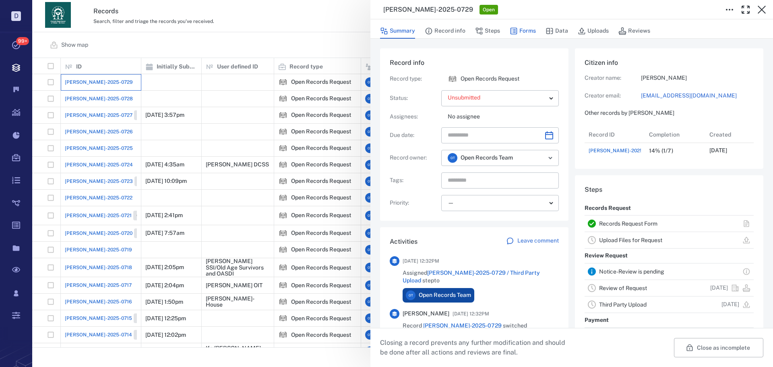
scroll to position [32, 160]
click at [529, 27] on button "Forms" at bounding box center [523, 30] width 26 height 15
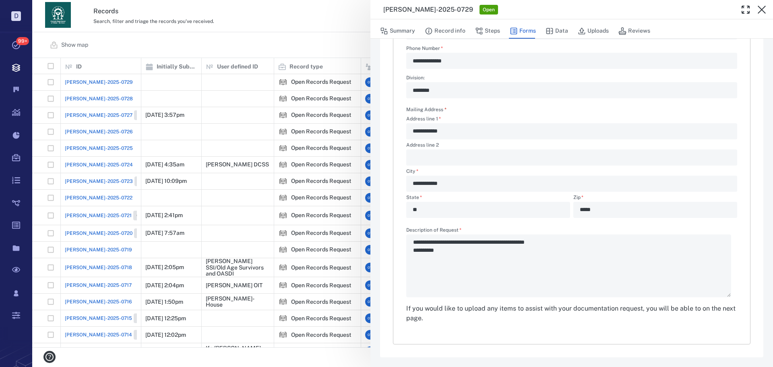
scroll to position [73, 0]
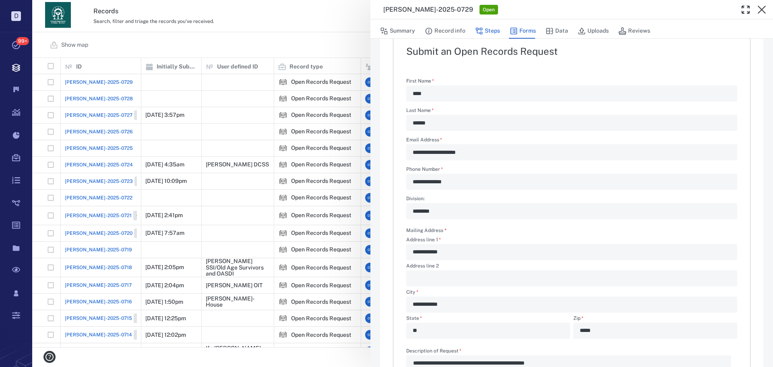
click at [485, 32] on button "Steps" at bounding box center [487, 30] width 25 height 15
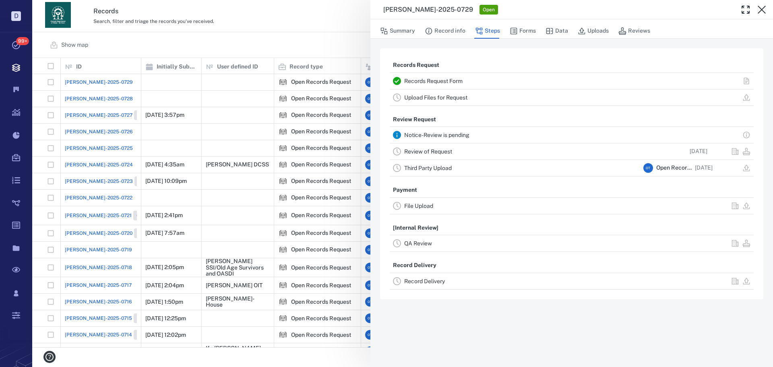
click at [524, 31] on button "Forms" at bounding box center [523, 30] width 26 height 15
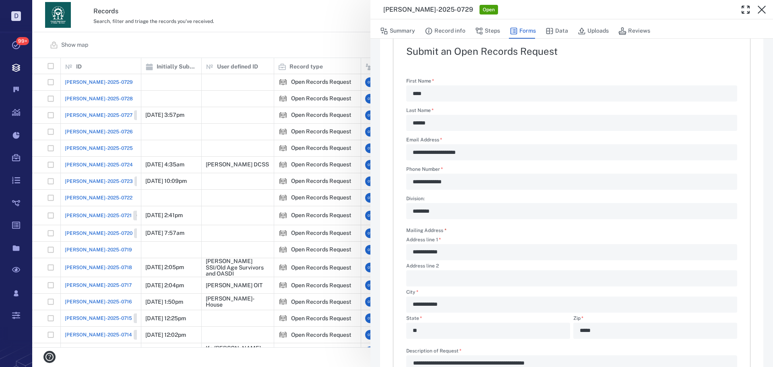
type textarea "*"
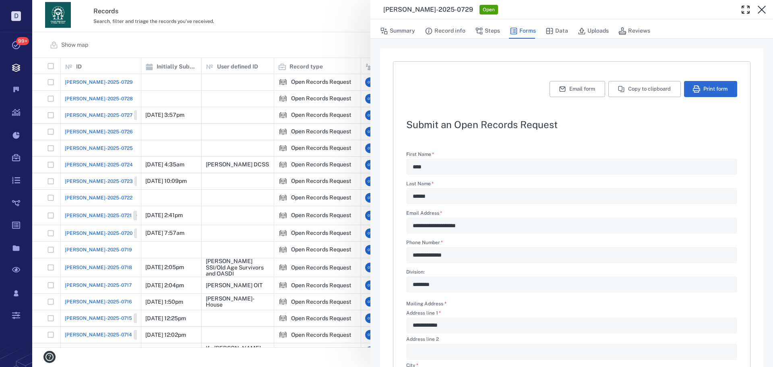
drag, startPoint x: 354, startPoint y: 42, endPoint x: 517, endPoint y: 47, distance: 162.7
click at [353, 42] on div "**********" at bounding box center [402, 183] width 741 height 367
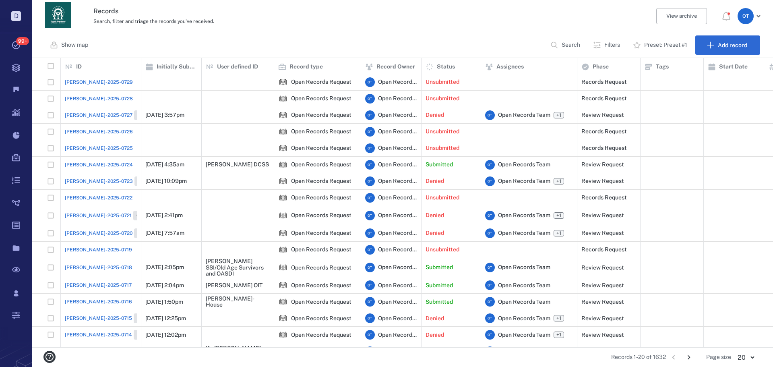
click at [591, 41] on button "Filters" at bounding box center [607, 44] width 38 height 19
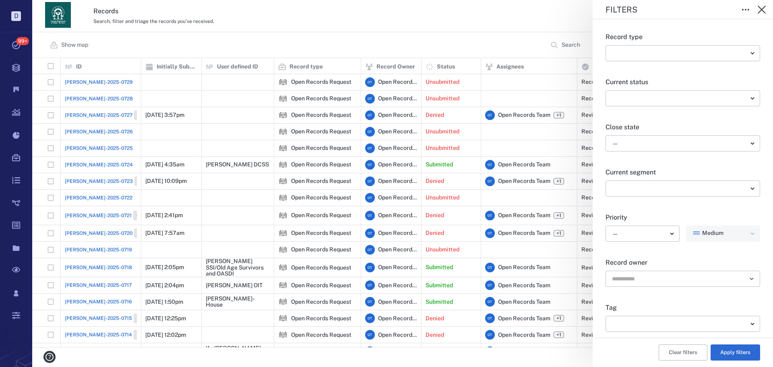
click at [581, 51] on div "Filters Record type ​ ​ Current status ​ ​ Close state — ​ Current segment ​ ​ …" at bounding box center [402, 183] width 741 height 367
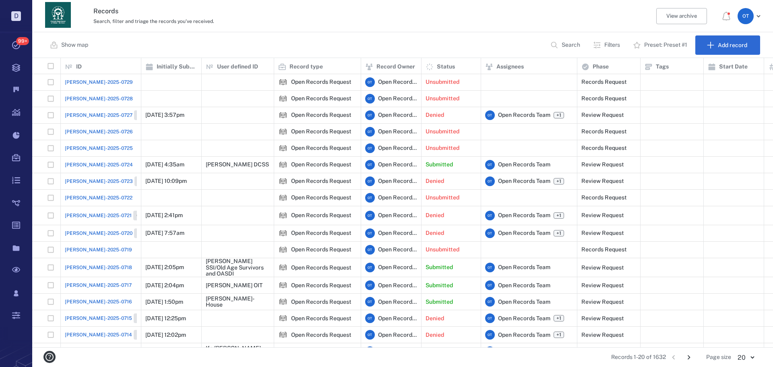
click at [575, 47] on p "Search" at bounding box center [571, 45] width 19 height 8
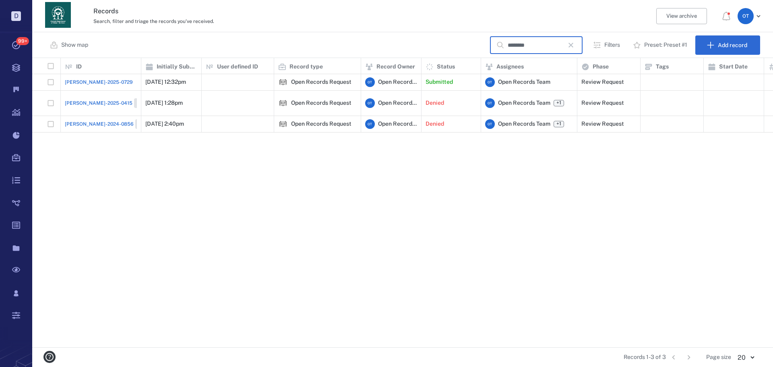
type input "********"
click at [85, 99] on span "ORR-2025-0415" at bounding box center [99, 102] width 68 height 7
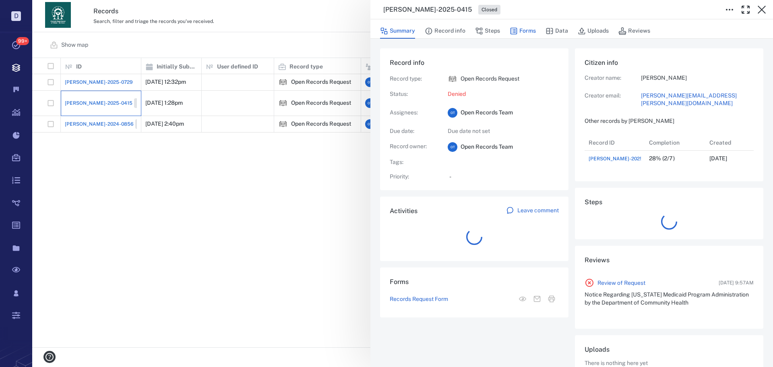
scroll to position [6, 6]
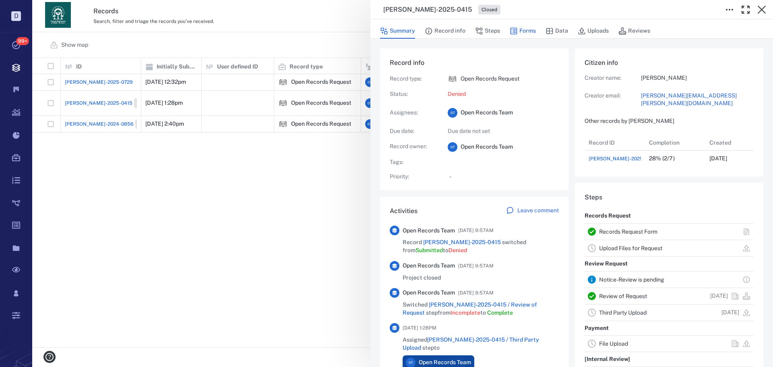
click at [530, 30] on button "Forms" at bounding box center [523, 30] width 26 height 15
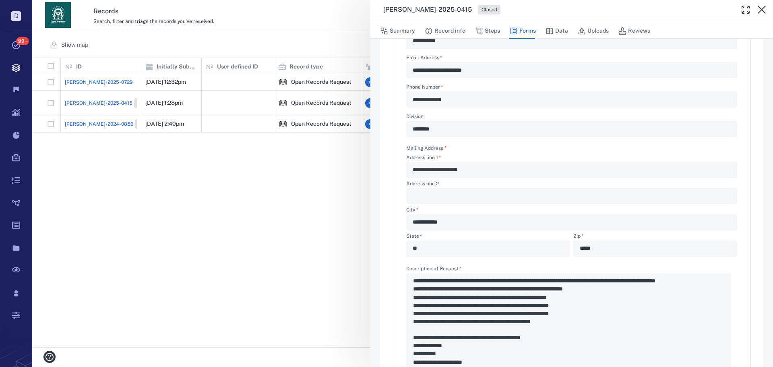
scroll to position [242, 0]
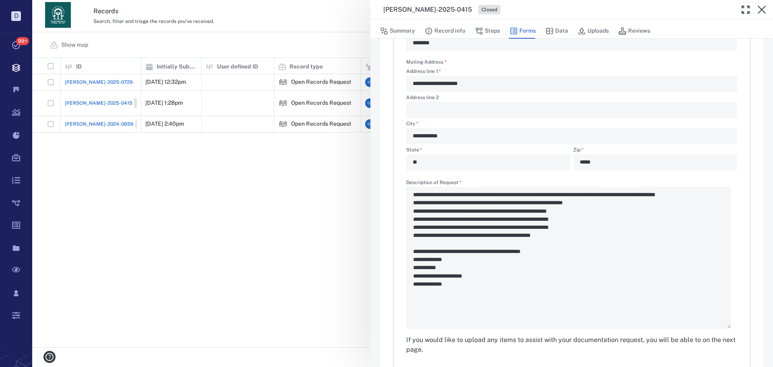
drag, startPoint x: 225, startPoint y: 187, endPoint x: 158, endPoint y: 145, distance: 78.3
click at [225, 187] on div "**********" at bounding box center [402, 183] width 741 height 367
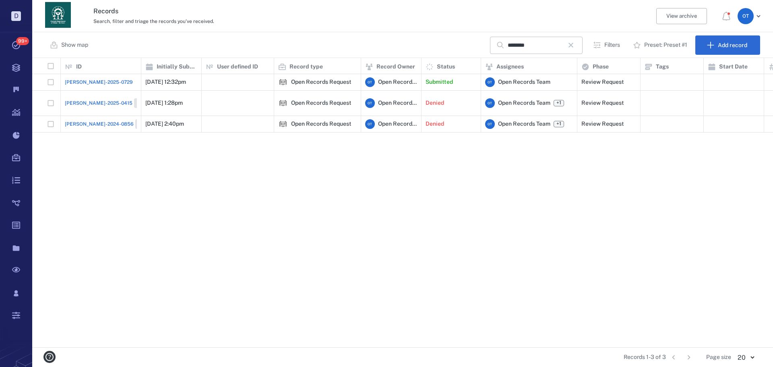
click at [96, 120] on span "ORR-2024-0856" at bounding box center [99, 123] width 69 height 7
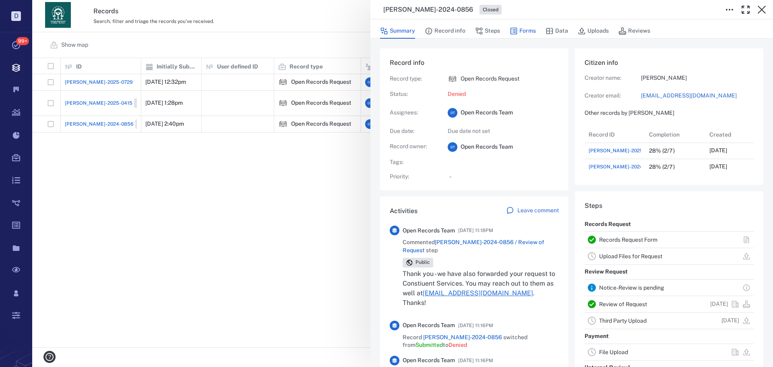
scroll to position [6, 6]
click at [527, 33] on button "Forms" at bounding box center [523, 30] width 26 height 15
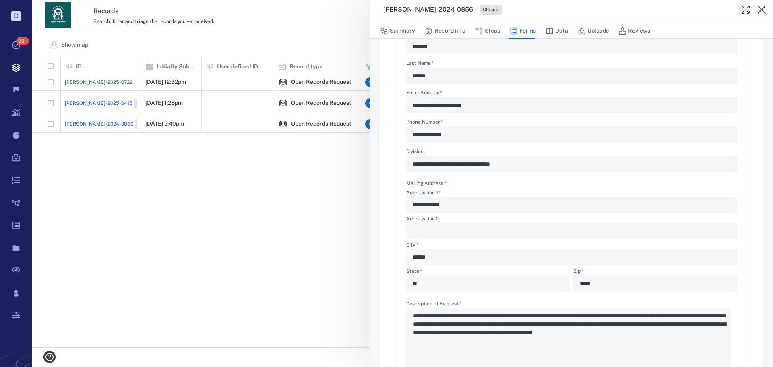
scroll to position [200, 0]
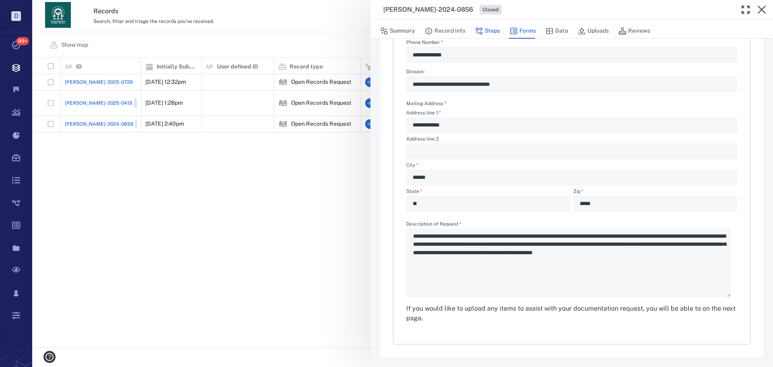
click at [486, 32] on button "Steps" at bounding box center [487, 30] width 25 height 15
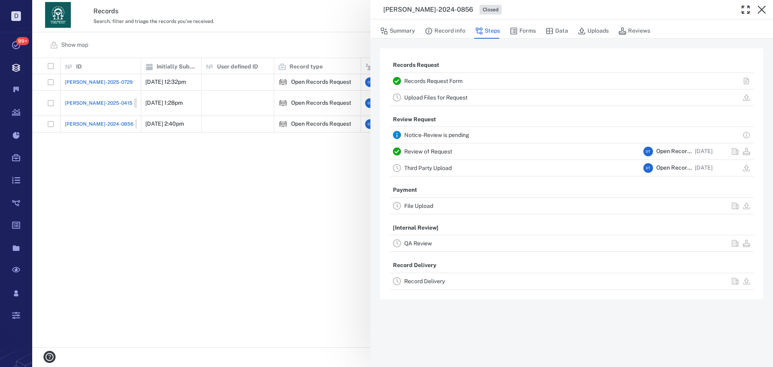
click at [425, 152] on link "Review of Request" at bounding box center [428, 151] width 48 height 6
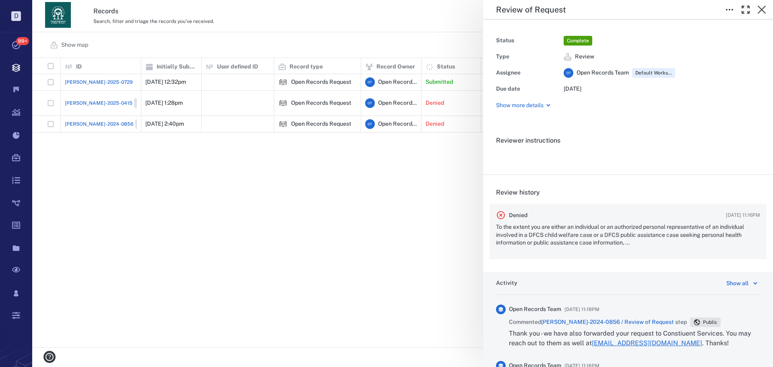
click at [586, 217] on div "Denied 12/22/2024 11:16PM" at bounding box center [628, 215] width 264 height 10
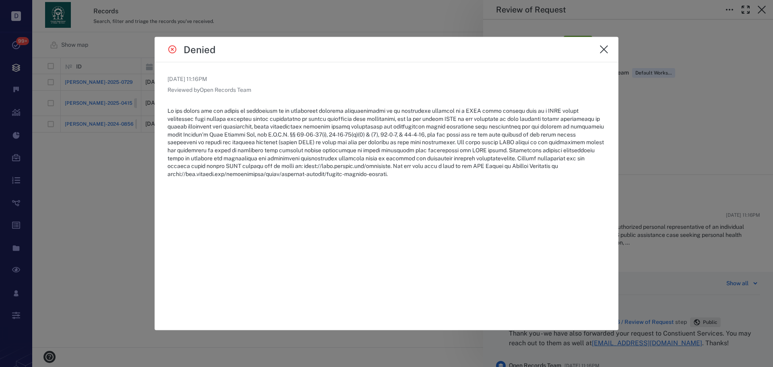
drag, startPoint x: 399, startPoint y: 180, endPoint x: 468, endPoint y: 198, distance: 72.1
click at [468, 198] on div "12/22/2024 11:16PM Reviewed by Open Records Team" at bounding box center [387, 196] width 464 height 268
click at [324, 153] on p at bounding box center [386, 142] width 438 height 71
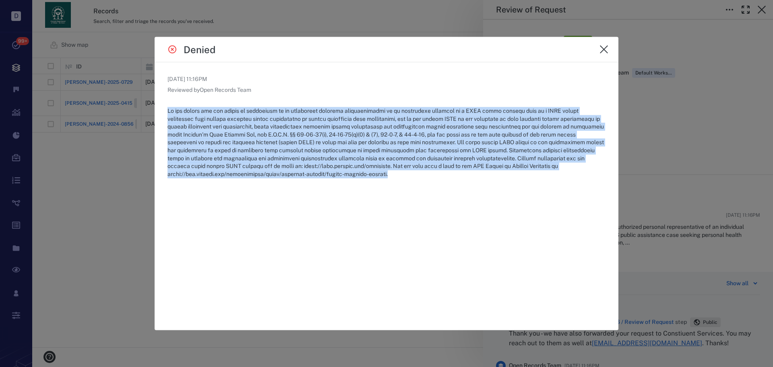
click at [324, 153] on p at bounding box center [386, 142] width 438 height 71
drag, startPoint x: 609, startPoint y: 52, endPoint x: 583, endPoint y: 64, distance: 29.0
click at [609, 52] on button "close" at bounding box center [604, 49] width 16 height 16
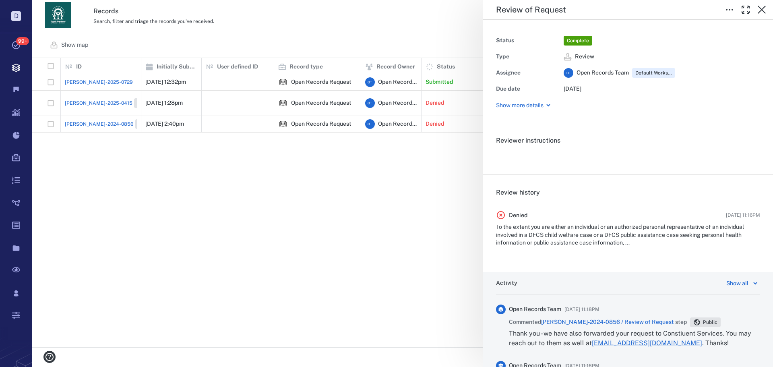
click at [368, 152] on div "Review of Request Status Complete Type Review Assignee O T Open Records Team De…" at bounding box center [402, 183] width 741 height 367
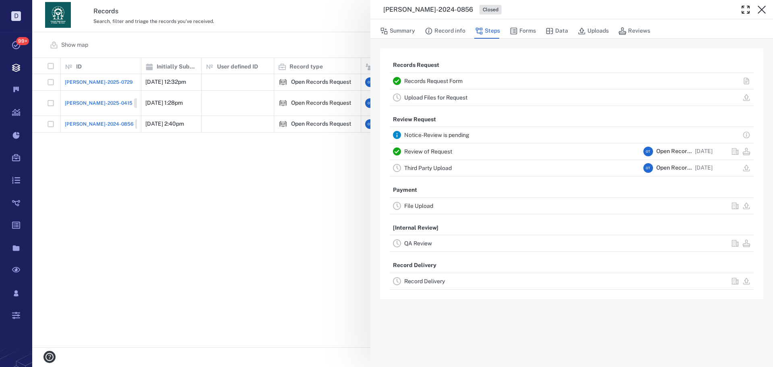
click at [336, 140] on div "ORR-2024-0856 Closed Summary Record info Steps Forms Data Uploads Reviews Recor…" at bounding box center [402, 183] width 741 height 367
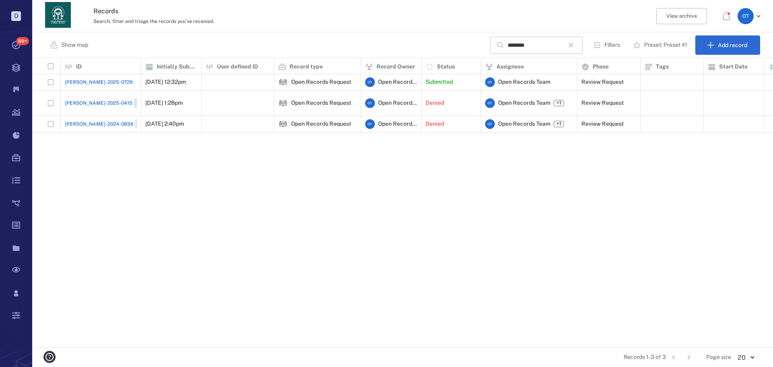
click at [590, 41] on button "Filters" at bounding box center [607, 44] width 38 height 19
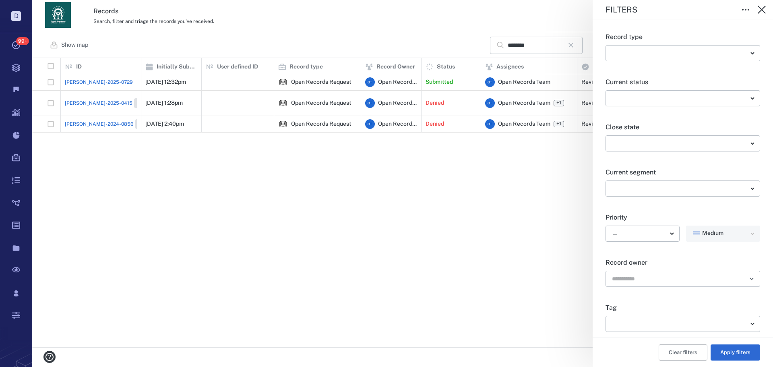
click at [580, 45] on div "Filters Record type ​ ​ Current status ​ ​ Close state — ​ Current segment ​ ​ …" at bounding box center [402, 183] width 741 height 367
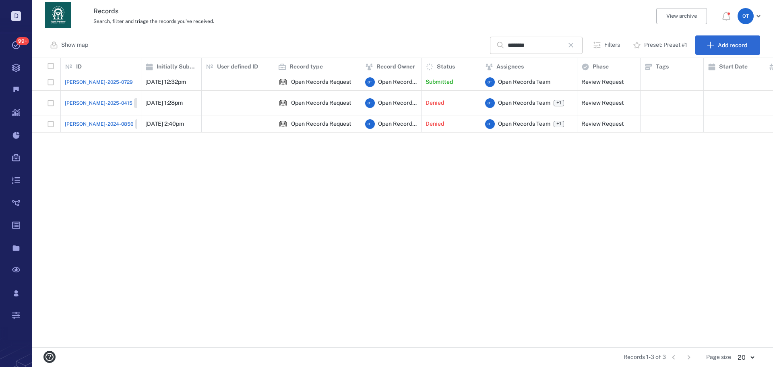
click at [576, 47] on icon "button" at bounding box center [571, 45] width 10 height 10
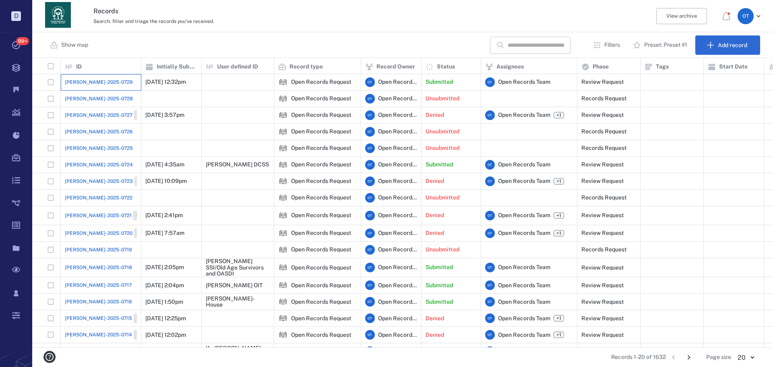
click at [106, 88] on div "ORR-2025-0729" at bounding box center [101, 82] width 72 height 16
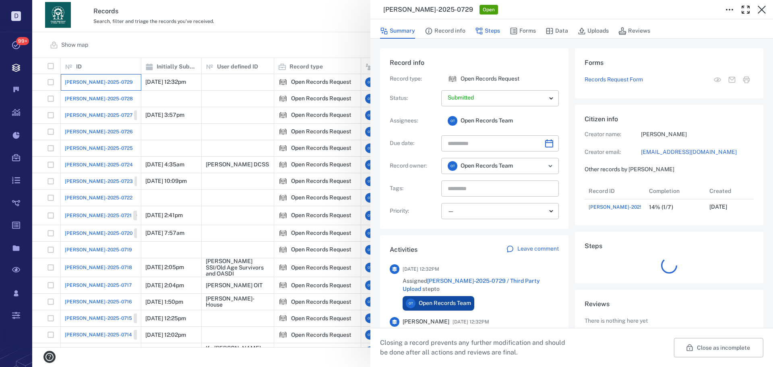
scroll to position [32, 160]
click at [486, 29] on button "Steps" at bounding box center [487, 30] width 25 height 15
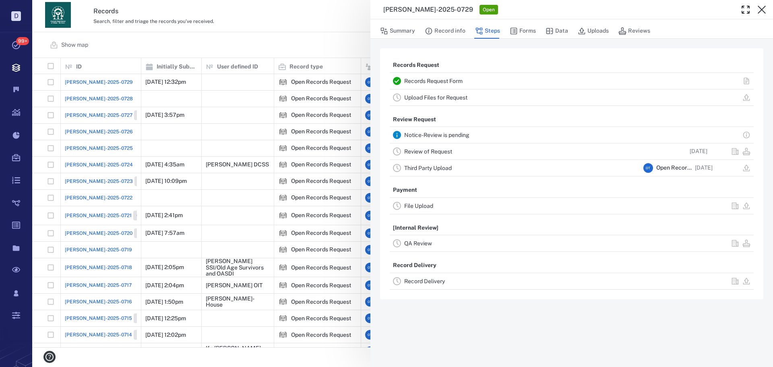
click at [444, 153] on link "Review of Request" at bounding box center [428, 151] width 48 height 6
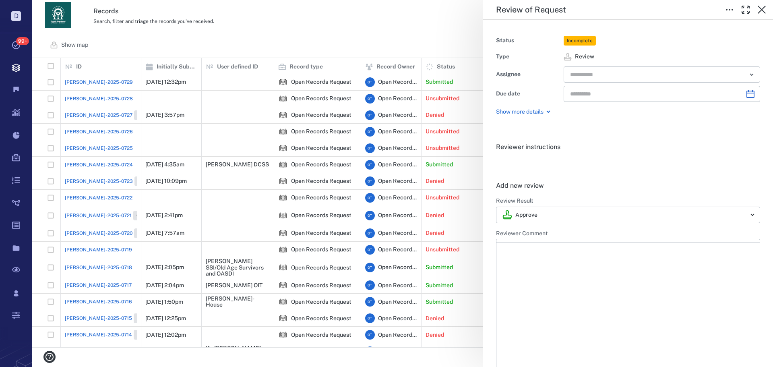
type input "**********"
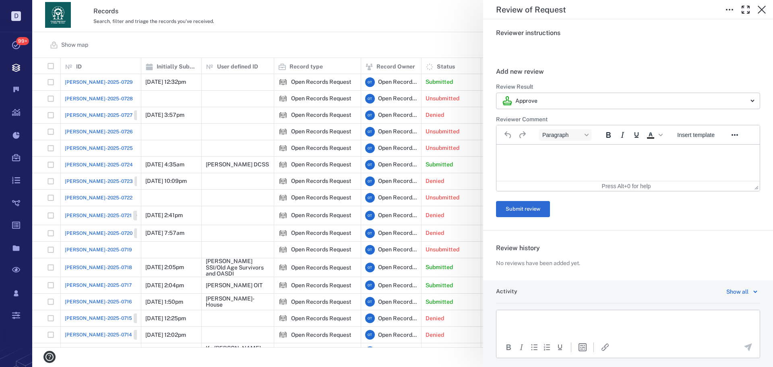
scroll to position [153, 0]
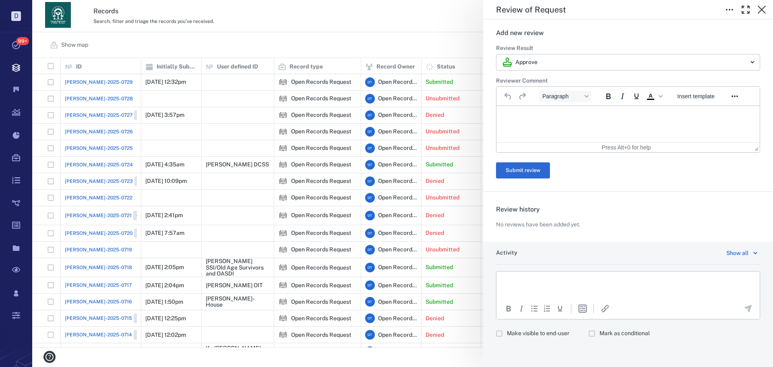
click at [726, 99] on div at bounding box center [734, 96] width 23 height 16
click at [706, 98] on span "Insert template" at bounding box center [695, 96] width 37 height 6
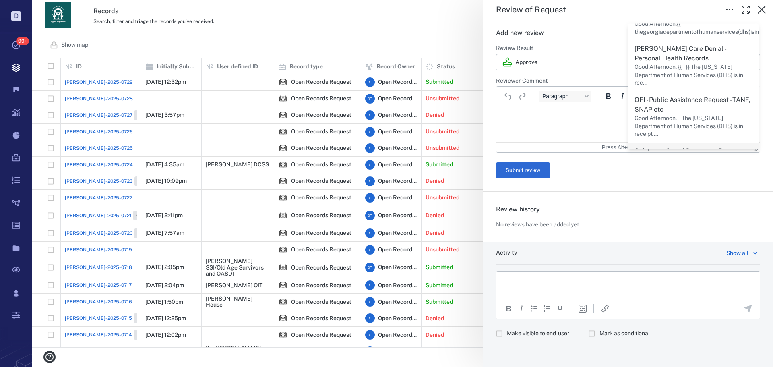
scroll to position [201, 0]
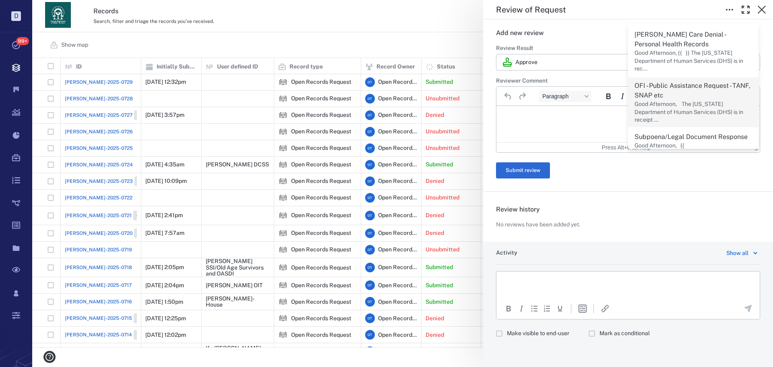
click at [707, 100] on p "Good Afternoon, The Georgia Department of Human Services (DHS) is in receipt ..." at bounding box center [693, 112] width 118 height 24
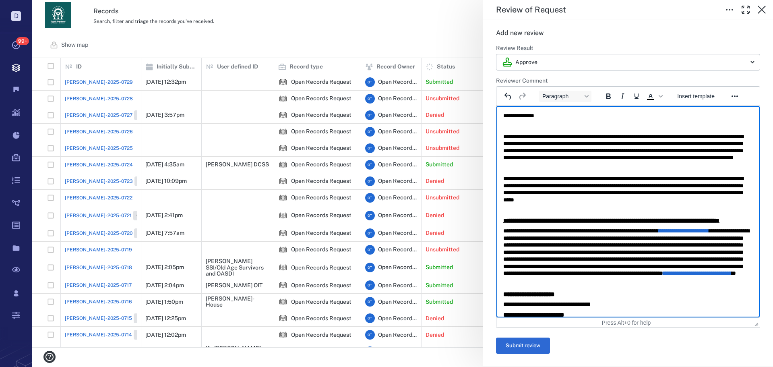
scroll to position [72, 0]
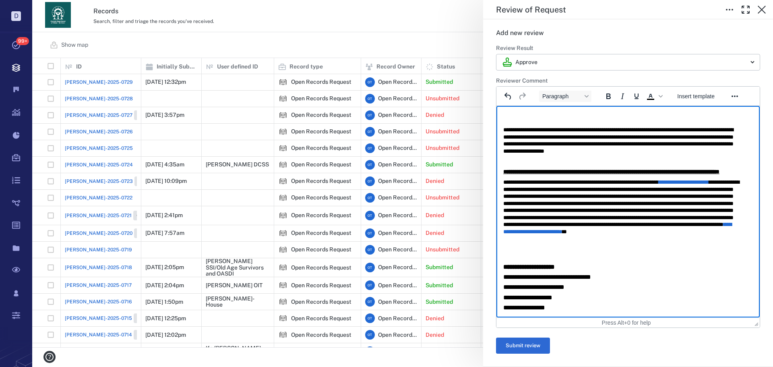
click at [626, 246] on p "**********" at bounding box center [622, 214] width 238 height 70
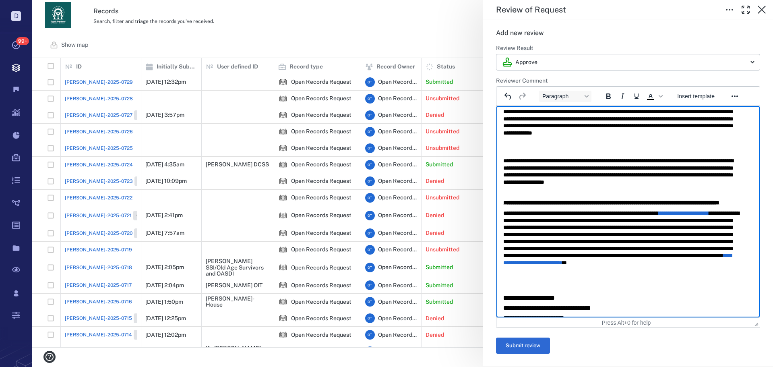
scroll to position [0, 0]
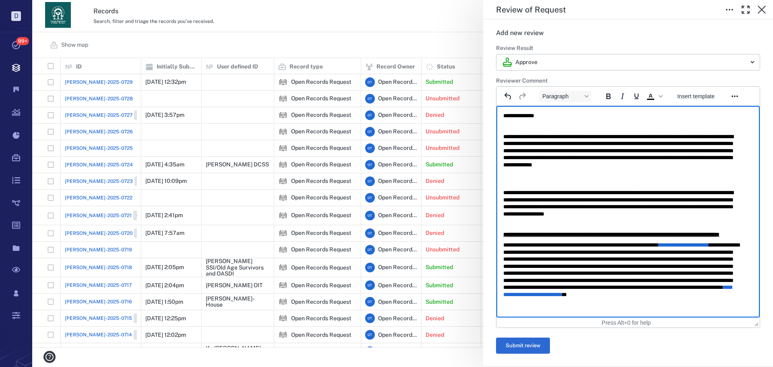
click at [630, 188] on body "**********" at bounding box center [628, 242] width 250 height 261
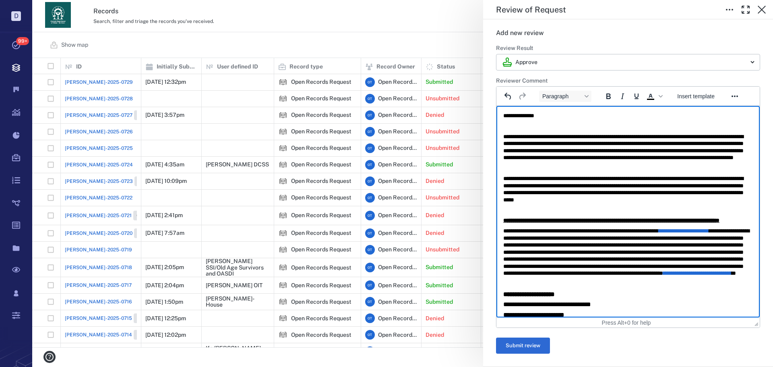
click at [630, 172] on p "Rich Text Area. Press ALT-0 for help." at bounding box center [628, 168] width 250 height 7
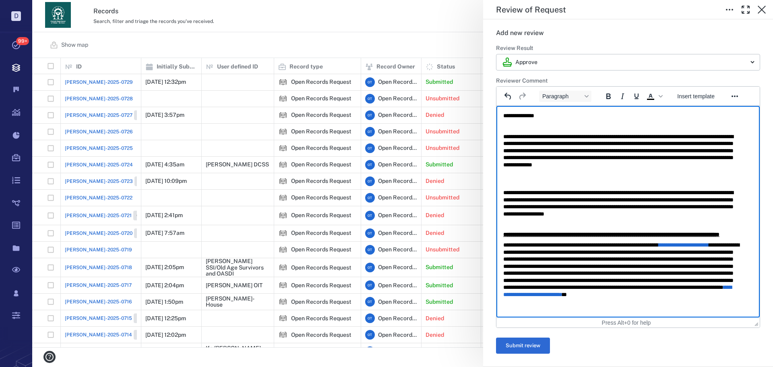
click at [626, 175] on body "**********" at bounding box center [628, 242] width 250 height 261
click at [636, 171] on p "**********" at bounding box center [622, 154] width 238 height 42
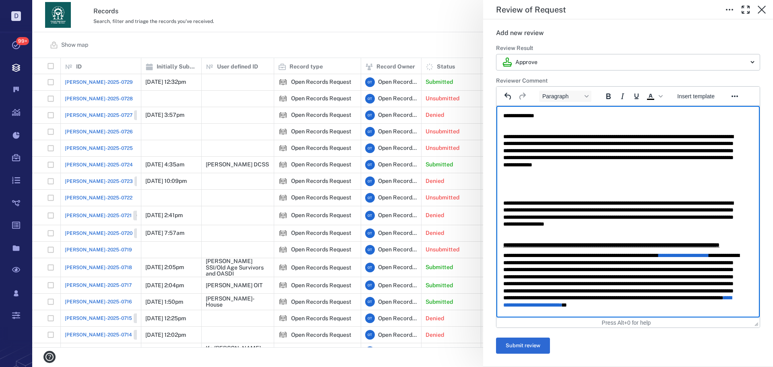
click at [620, 182] on p "Rich Text Area. Press ALT-0 for help." at bounding box center [628, 182] width 250 height 7
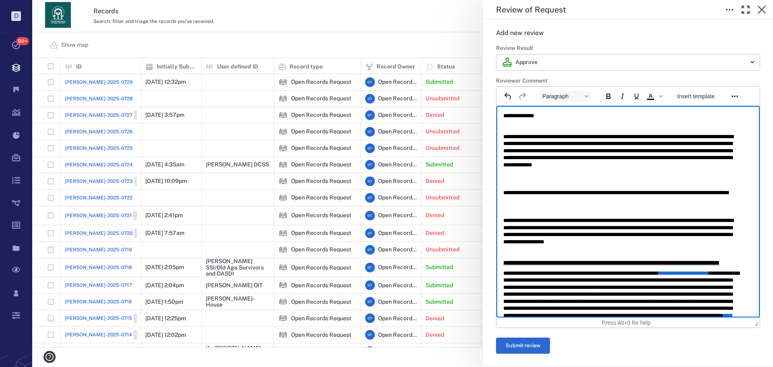
click at [549, 203] on p "**********" at bounding box center [622, 196] width 238 height 14
click at [596, 59] on body "D Tasks 99+ Records Boards Dashboard Reports Record types Guide steps Rules For…" at bounding box center [386, 183] width 773 height 367
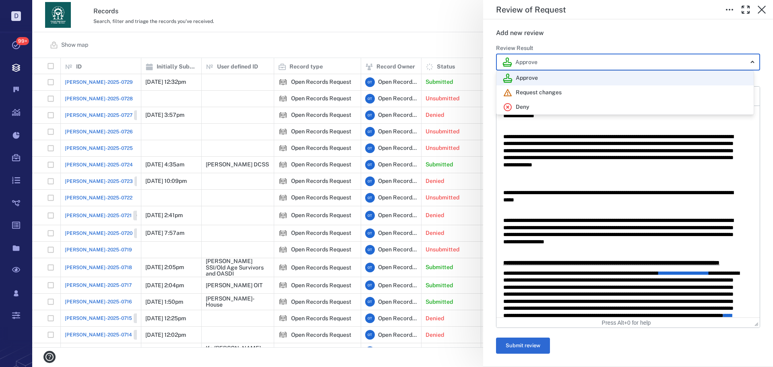
click at [560, 105] on div "Deny" at bounding box center [625, 107] width 244 height 10
type input "******"
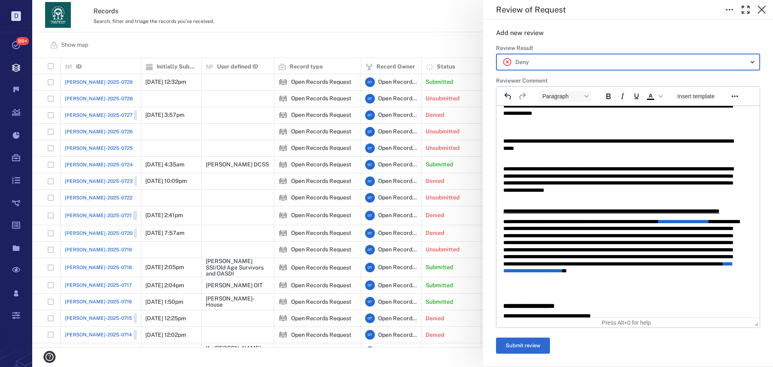
scroll to position [100, 0]
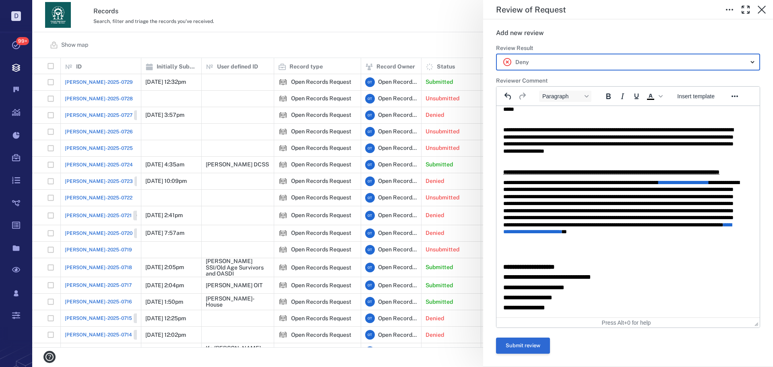
click at [542, 345] on button "Submit review" at bounding box center [523, 345] width 54 height 16
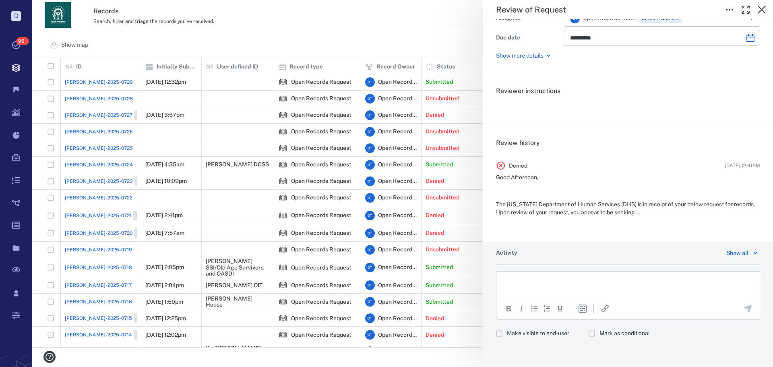
scroll to position [89, 0]
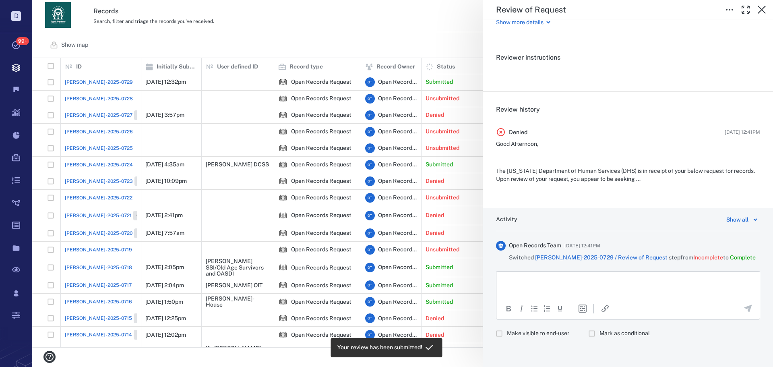
click at [343, 36] on div "**********" at bounding box center [402, 183] width 741 height 367
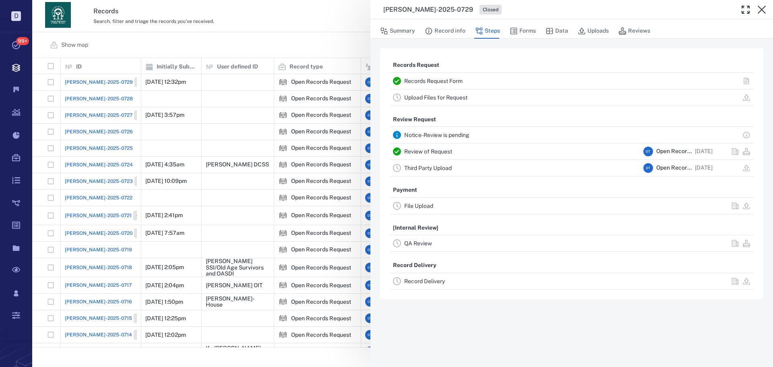
click at [331, 48] on div "ORR-2025-0729 Closed Summary Record info Steps Forms Data Uploads Reviews Recor…" at bounding box center [402, 183] width 741 height 367
